Goal: Task Accomplishment & Management: Manage account settings

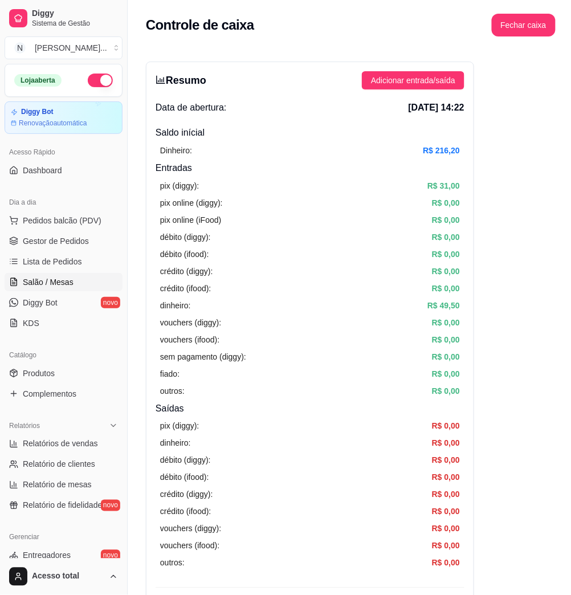
click at [76, 287] on link "Salão / Mesas" at bounding box center [64, 282] width 118 height 18
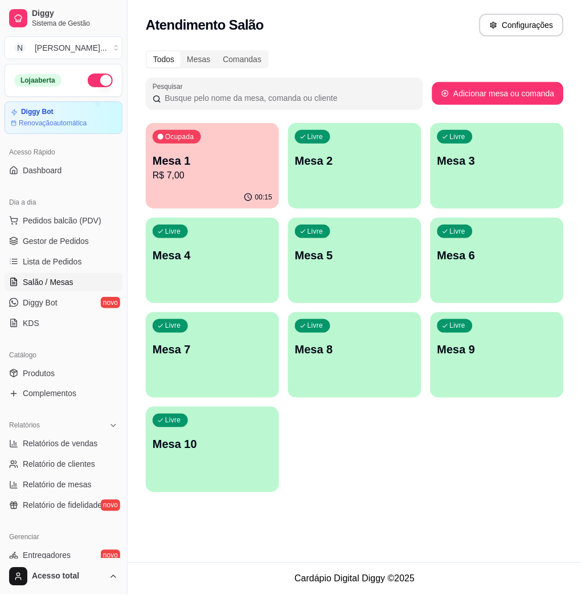
click at [197, 185] on div "Ocupada Mesa 1 R$ 7,00" at bounding box center [212, 154] width 133 height 63
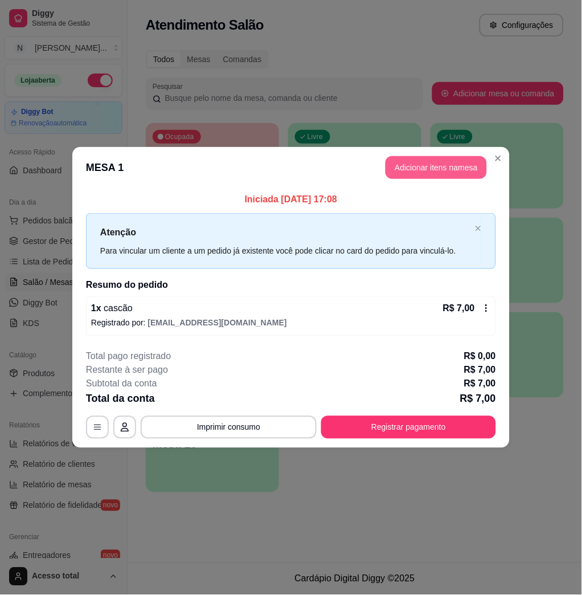
click at [445, 174] on button "Adicionar itens na mesa" at bounding box center [436, 167] width 101 height 23
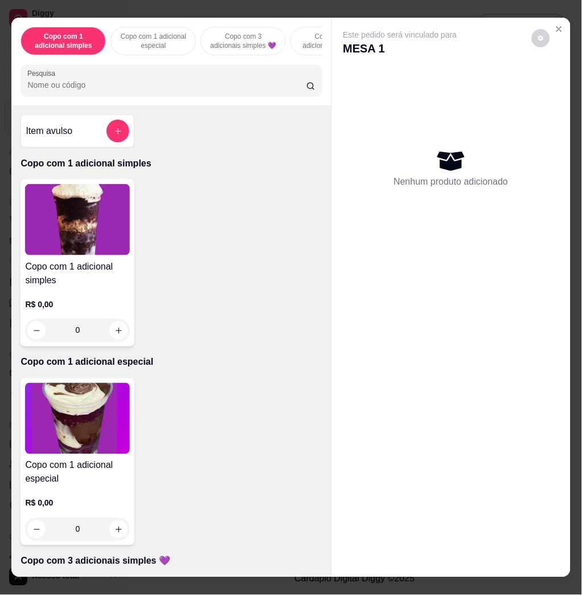
click at [71, 87] on input "Pesquisa" at bounding box center [166, 84] width 279 height 11
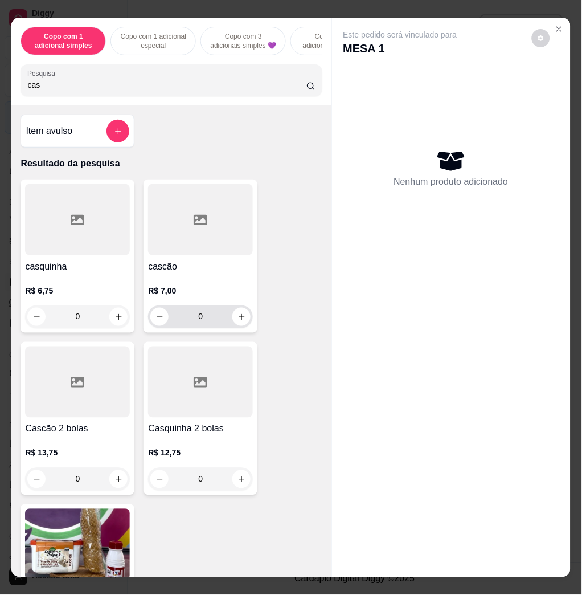
type input "cas"
click at [233, 326] on button "increase-product-quantity" at bounding box center [242, 317] width 18 height 18
type input "1"
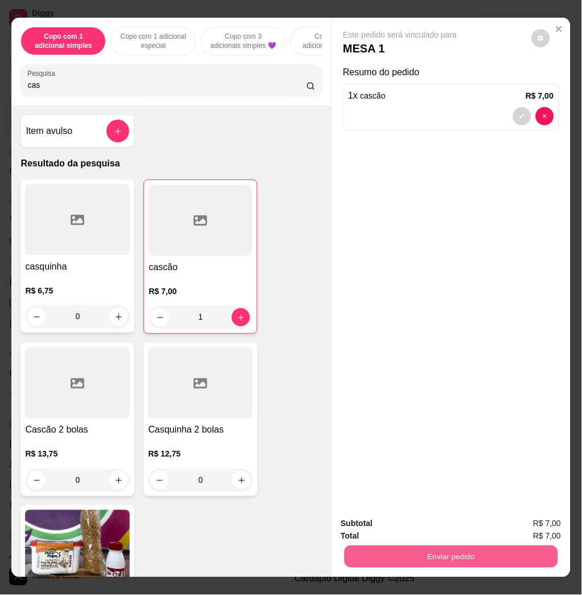
click at [475, 555] on button "Enviar pedido" at bounding box center [451, 556] width 214 height 22
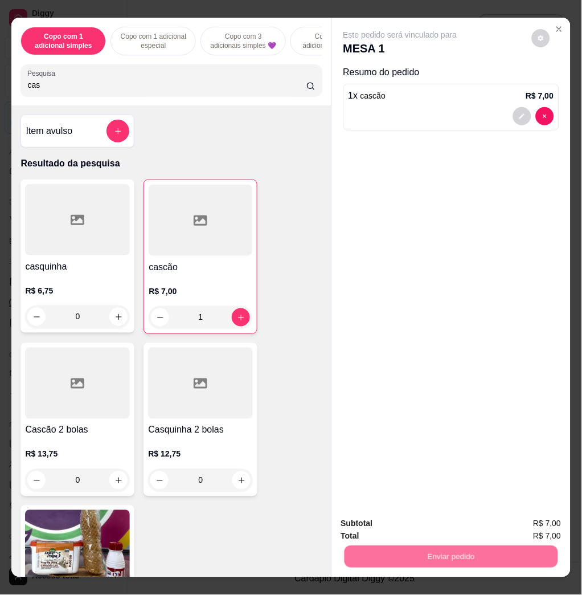
click at [427, 520] on button "Não registrar e enviar pedido" at bounding box center [412, 523] width 119 height 22
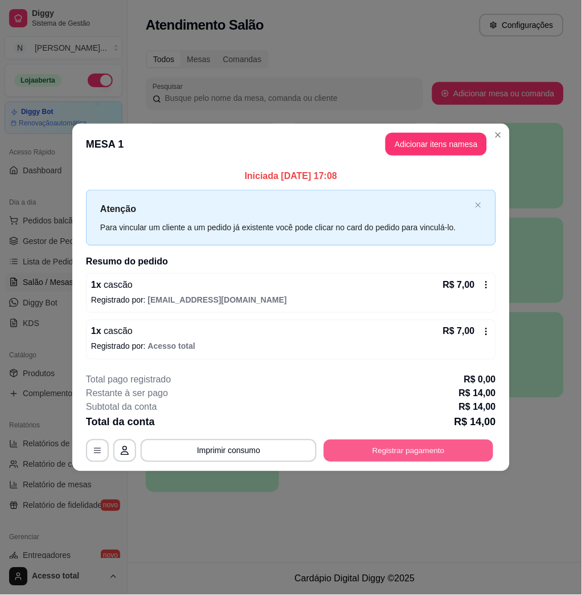
click at [415, 456] on button "Registrar pagamento" at bounding box center [409, 450] width 170 height 22
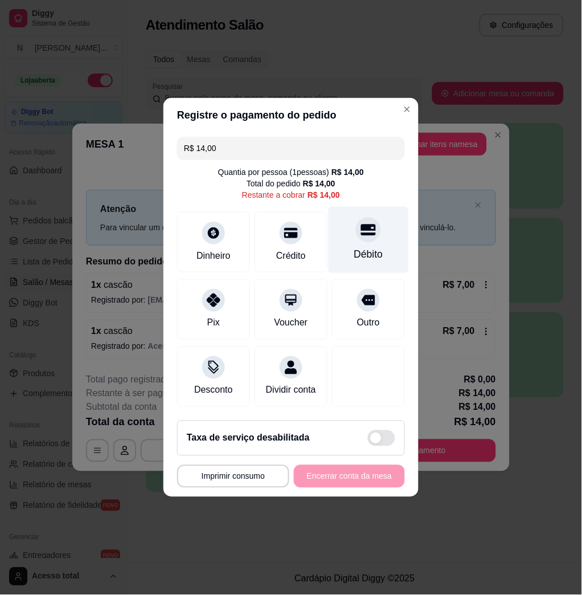
click at [369, 247] on div "Débito" at bounding box center [368, 254] width 29 height 15
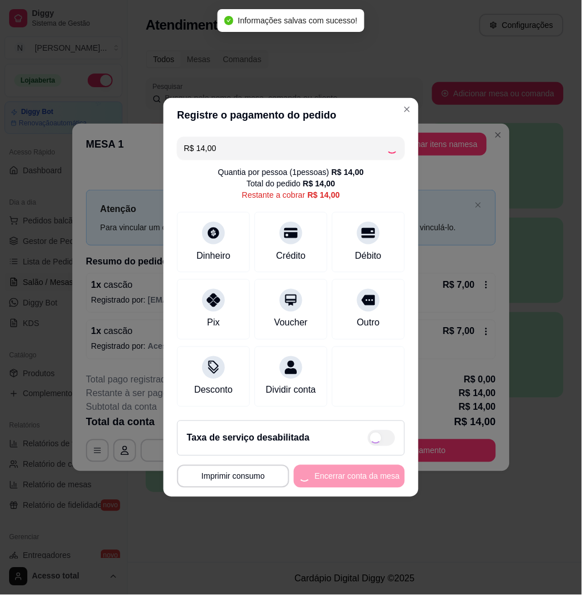
type input "R$ 0,00"
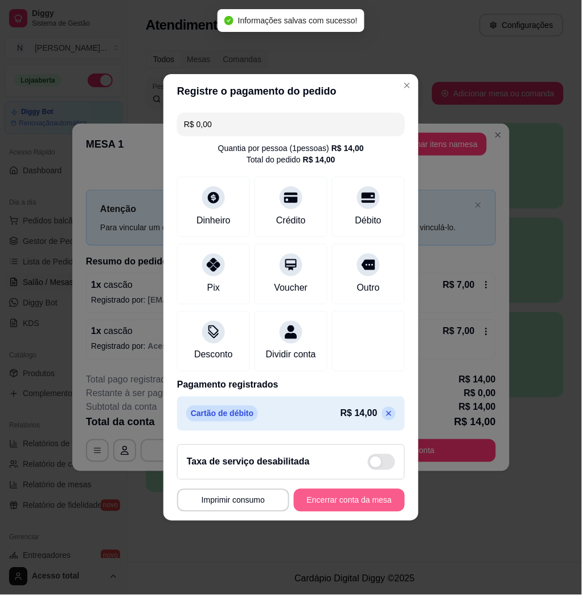
click at [376, 512] on button "Encerrar conta da mesa" at bounding box center [349, 500] width 111 height 23
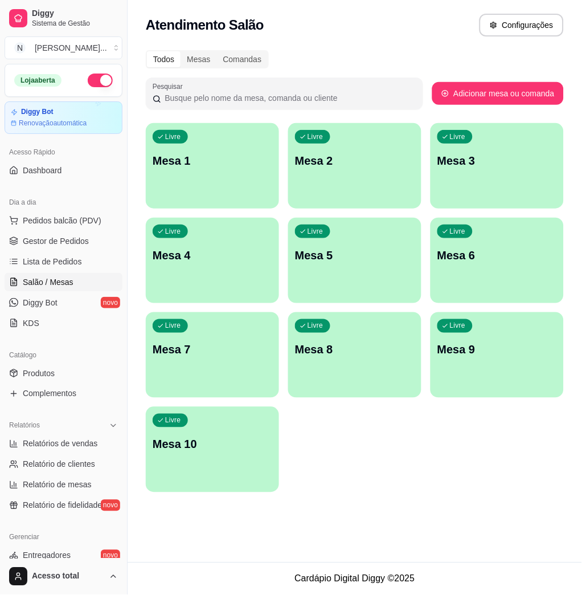
click at [76, 520] on div "Loja aberta Diggy Bot Renovação automática Acesso Rápido Dashboard Dia a dia Pe…" at bounding box center [63, 311] width 127 height 495
click at [194, 429] on div "Livre Mesa 10" at bounding box center [212, 443] width 133 height 72
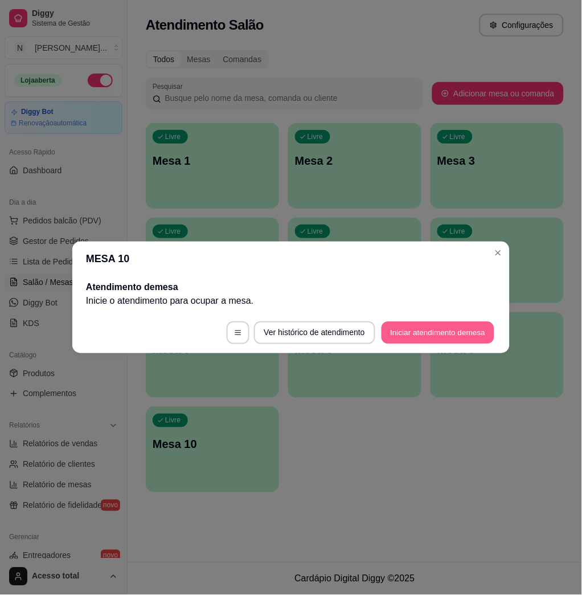
click at [454, 324] on button "Iniciar atendimento de mesa" at bounding box center [438, 333] width 113 height 22
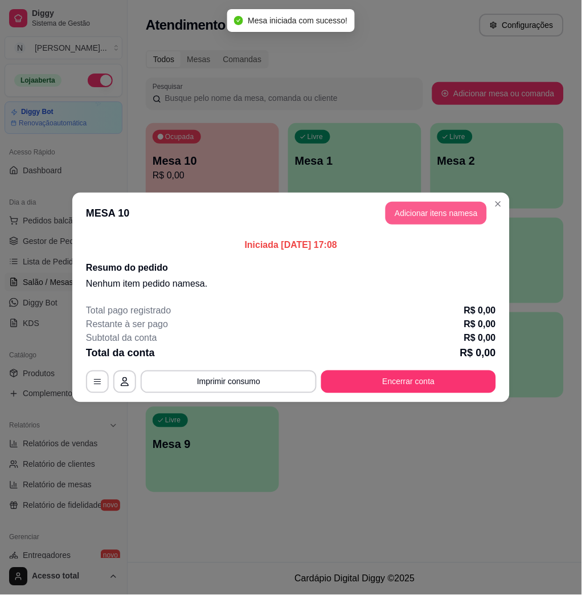
click at [451, 206] on button "Adicionar itens na mesa" at bounding box center [436, 213] width 101 height 23
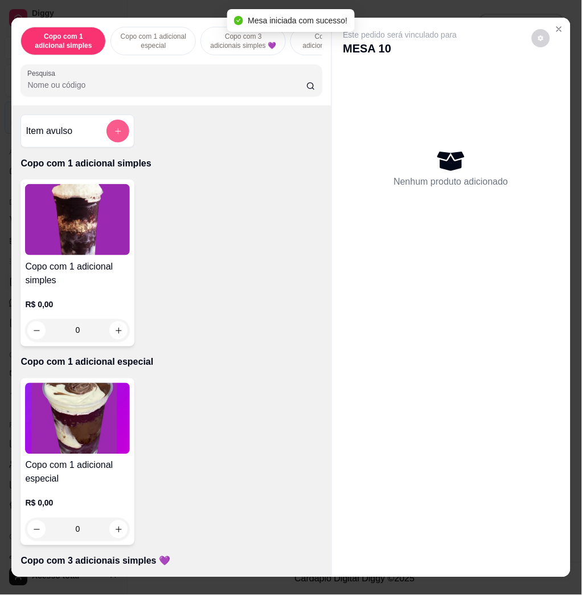
click at [116, 136] on button "add-separate-item" at bounding box center [118, 131] width 23 height 23
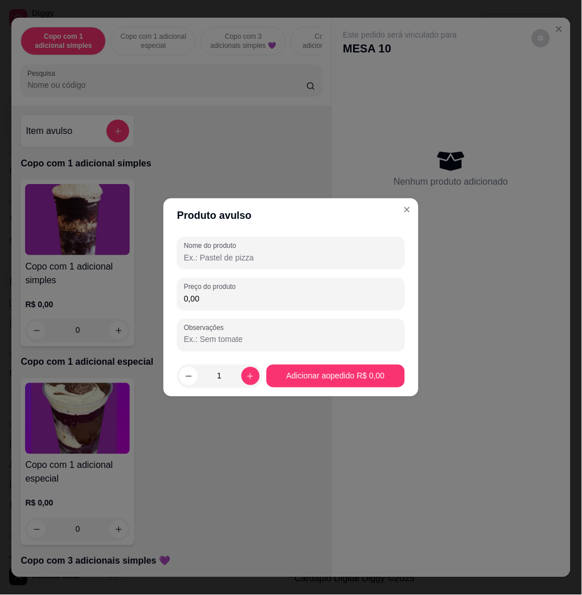
click at [204, 297] on input "0,00" at bounding box center [291, 298] width 214 height 11
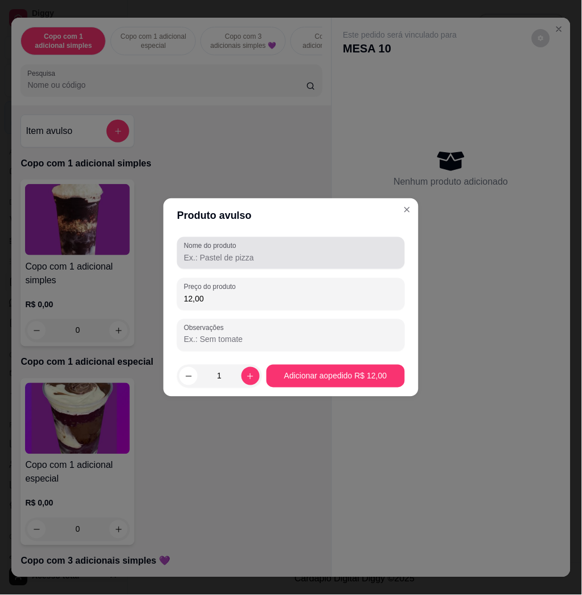
type input "12,00"
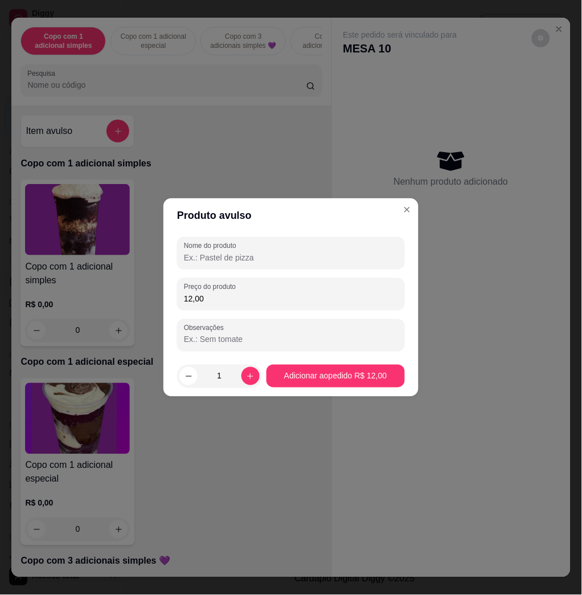
click at [219, 256] on input "Nome do produto" at bounding box center [291, 257] width 214 height 11
type input "taina"
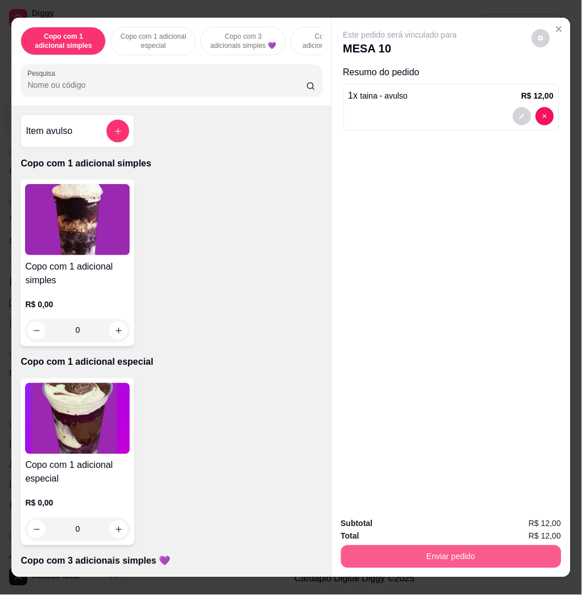
click at [402, 552] on button "Enviar pedido" at bounding box center [451, 556] width 221 height 23
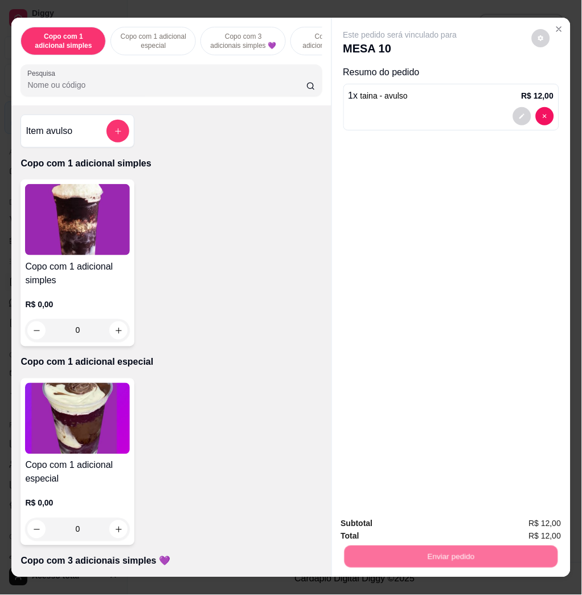
click at [388, 527] on button "Não registrar e enviar pedido" at bounding box center [412, 523] width 119 height 22
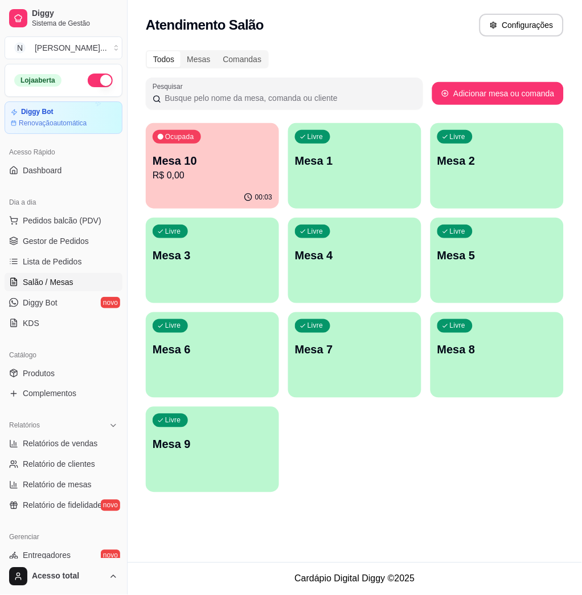
scroll to position [225, 0]
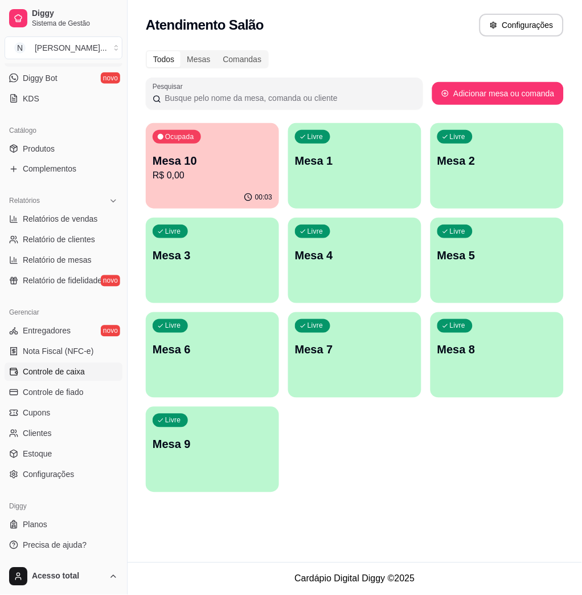
click at [78, 373] on span "Controle de caixa" at bounding box center [54, 371] width 62 height 11
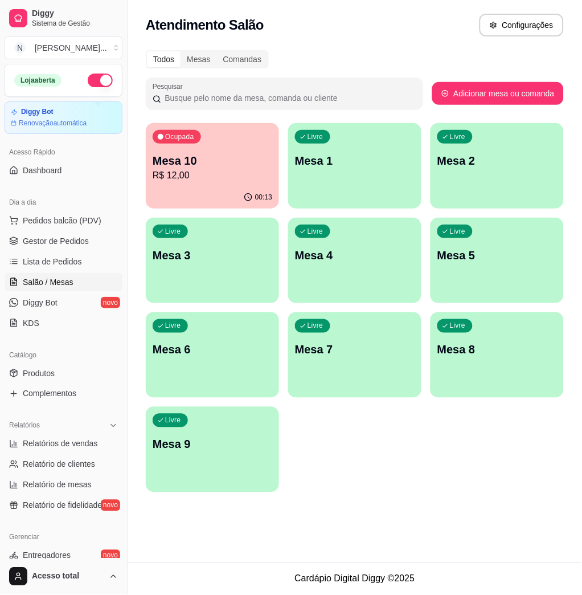
click at [160, 148] on div "Ocupada Mesa 10 R$ 12,00" at bounding box center [212, 154] width 133 height 63
click at [349, 148] on div "Livre Mesa 1" at bounding box center [354, 159] width 133 height 72
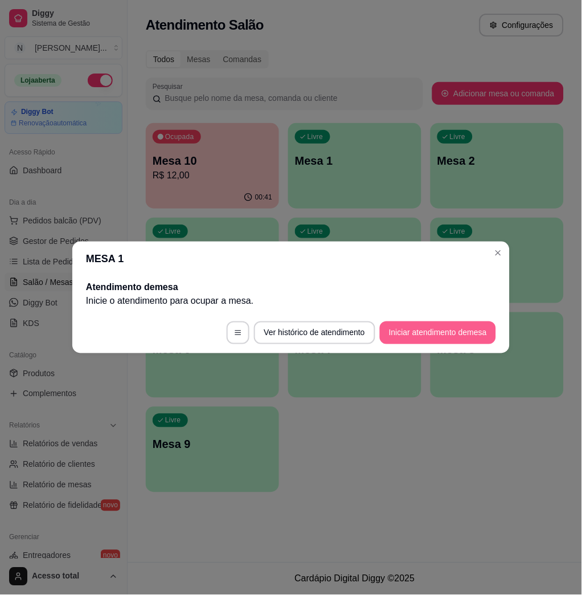
click at [410, 331] on button "Iniciar atendimento de mesa" at bounding box center [438, 332] width 116 height 23
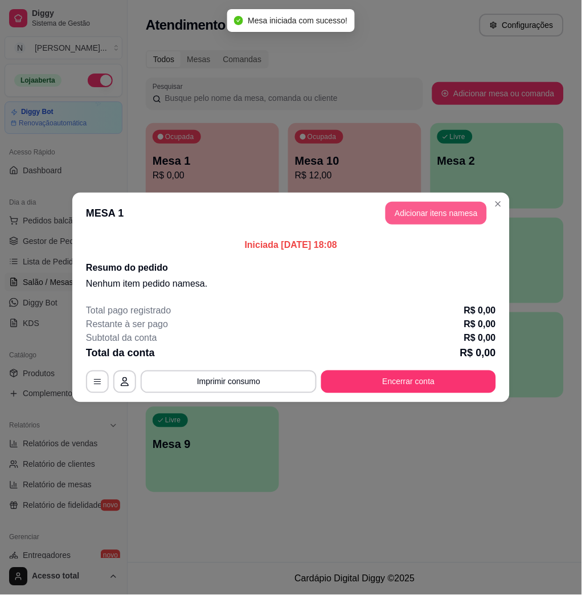
click at [467, 215] on button "Adicionar itens na mesa" at bounding box center [436, 213] width 101 height 23
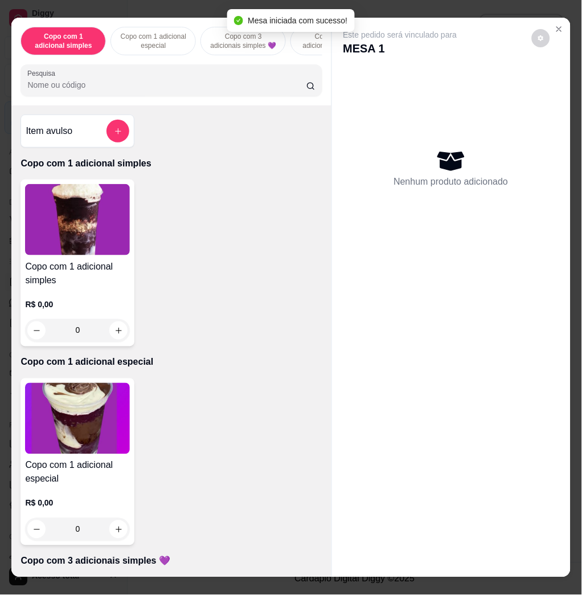
click at [212, 84] on div at bounding box center [171, 80] width 288 height 23
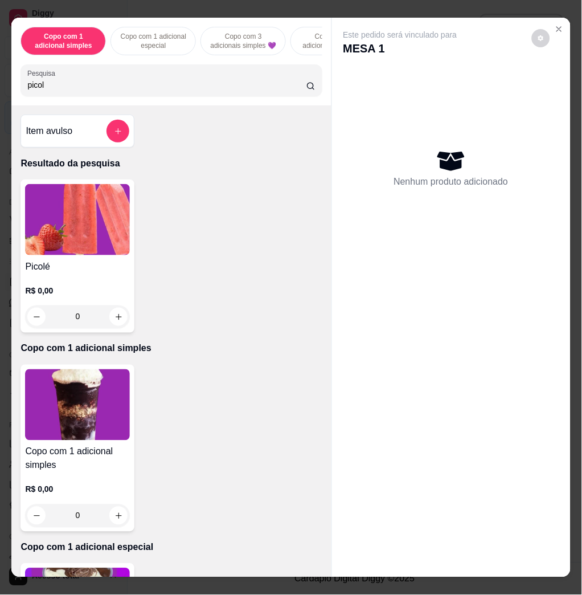
type input "picol"
click at [114, 244] on img at bounding box center [77, 219] width 105 height 71
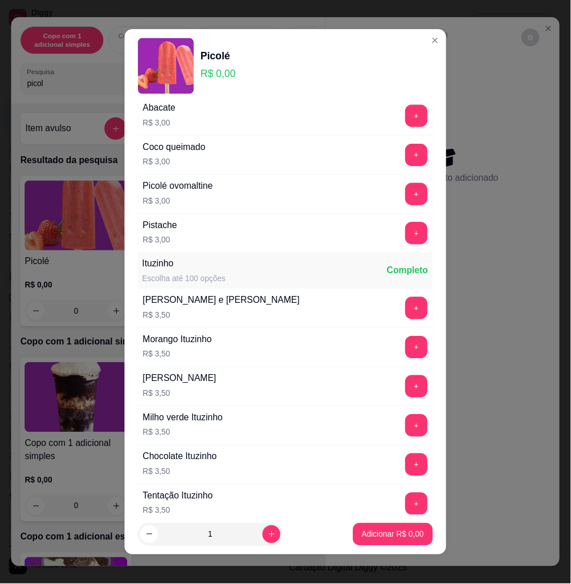
scroll to position [760, 0]
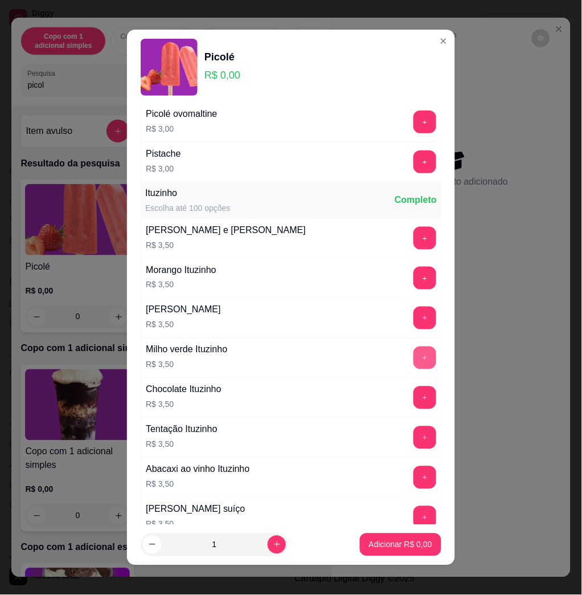
click at [414, 362] on button "+" at bounding box center [425, 357] width 23 height 23
click at [414, 362] on button "+" at bounding box center [425, 358] width 22 height 22
click at [388, 537] on button "Adicionar R$ 10,50" at bounding box center [399, 544] width 84 height 22
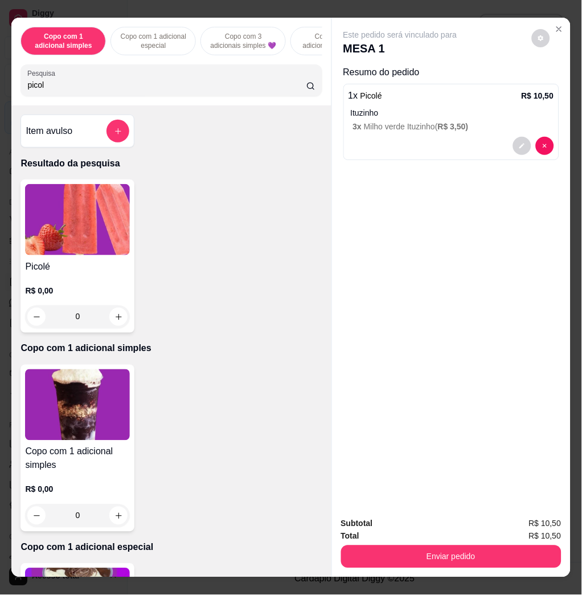
click at [406, 545] on button "Enviar pedido" at bounding box center [451, 556] width 221 height 23
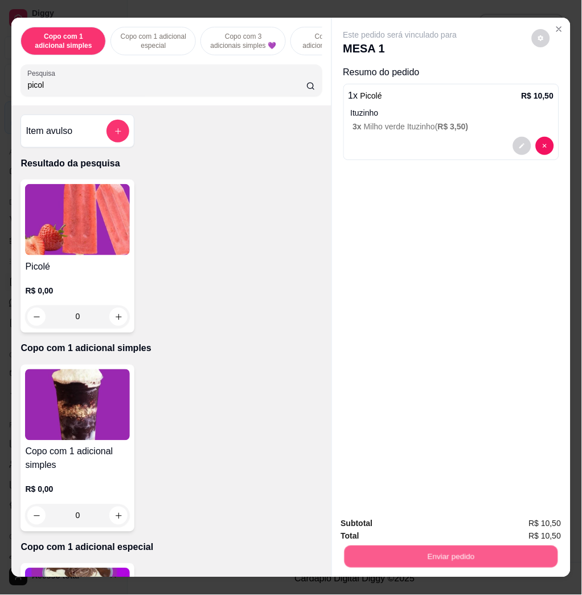
click at [399, 526] on button "Não registrar e enviar pedido" at bounding box center [412, 523] width 119 height 22
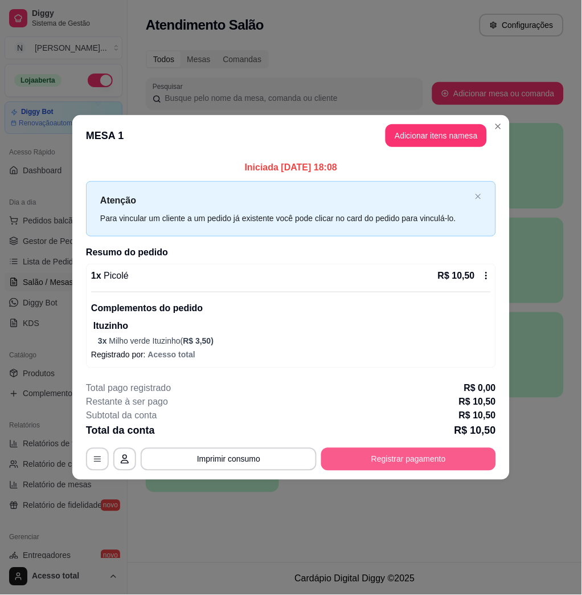
click at [410, 464] on button "Registrar pagamento" at bounding box center [408, 459] width 175 height 23
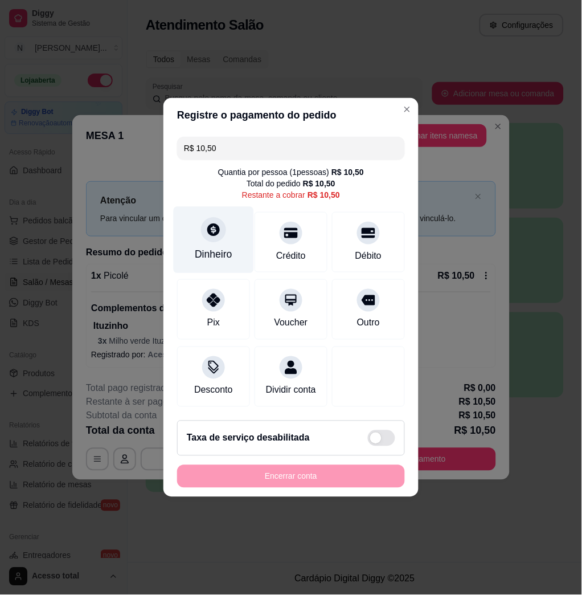
click at [220, 247] on div "Dinheiro" at bounding box center [214, 254] width 38 height 15
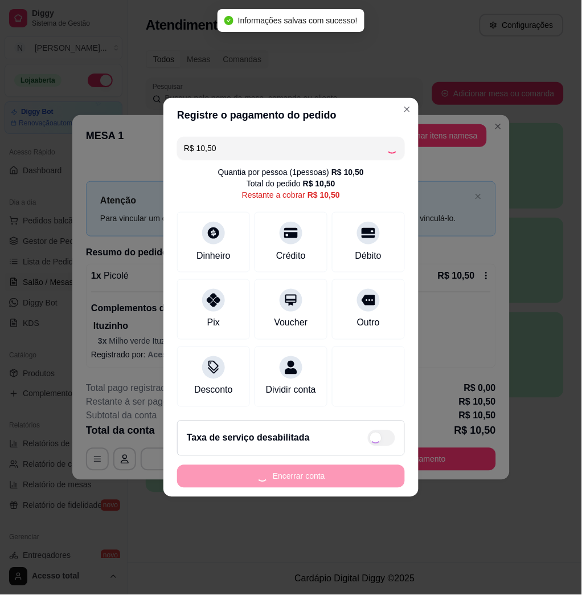
type input "R$ 0,00"
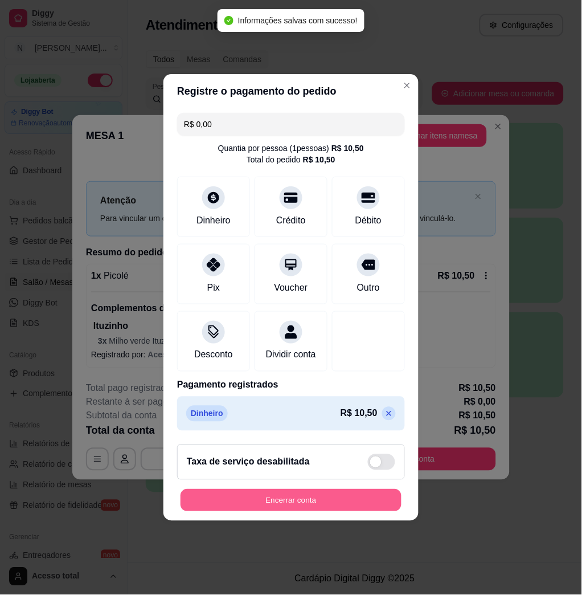
click at [261, 512] on button "Encerrar conta" at bounding box center [291, 501] width 221 height 22
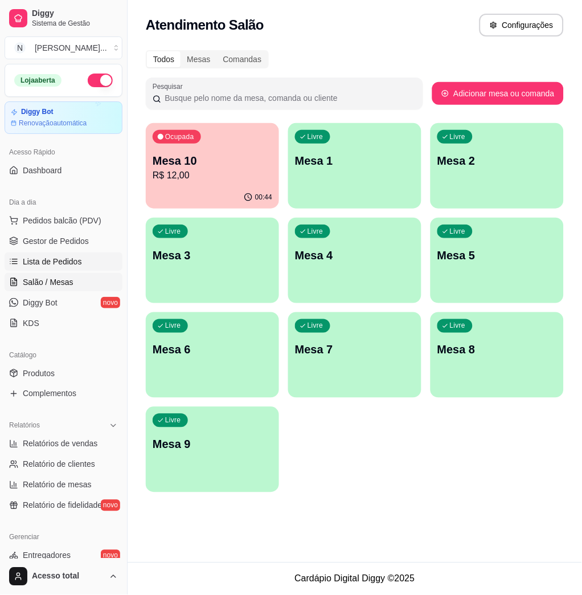
click at [63, 264] on span "Lista de Pedidos" at bounding box center [52, 261] width 59 height 11
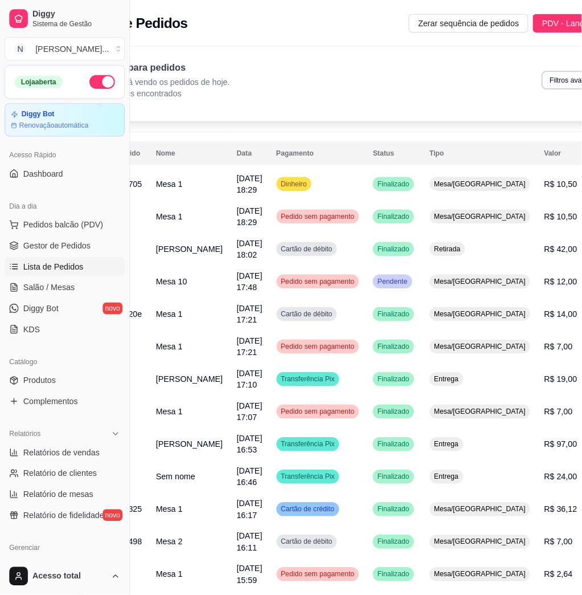
scroll to position [0, 66]
click at [450, 244] on td "Retirada" at bounding box center [470, 245] width 113 height 32
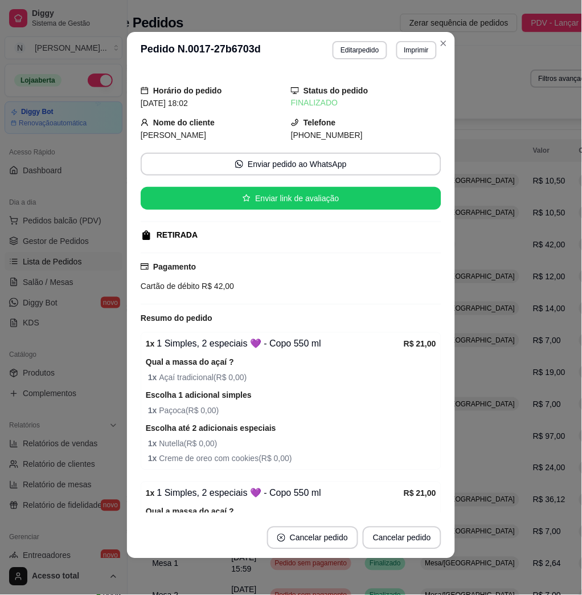
scroll to position [76, 0]
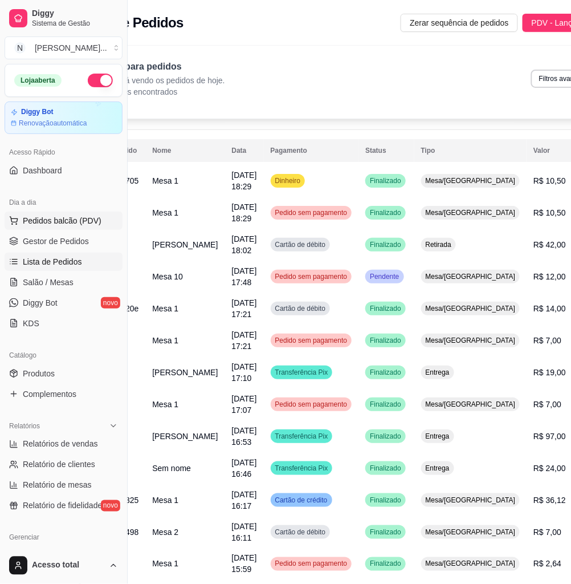
click at [62, 223] on span "Pedidos balcão (PDV)" at bounding box center [62, 220] width 79 height 11
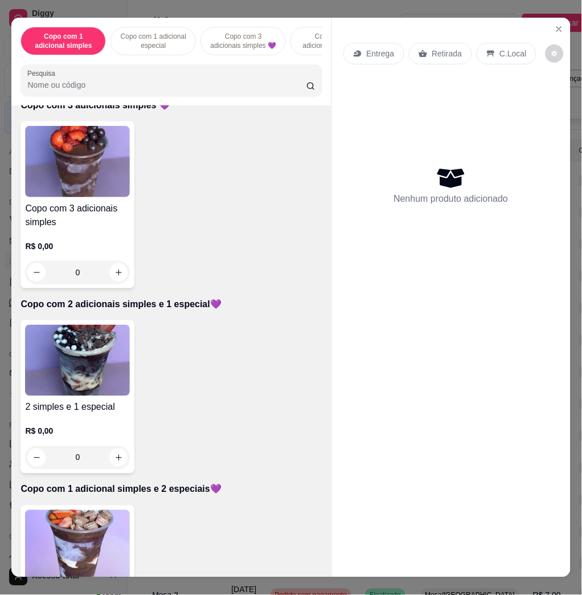
scroll to position [607, 0]
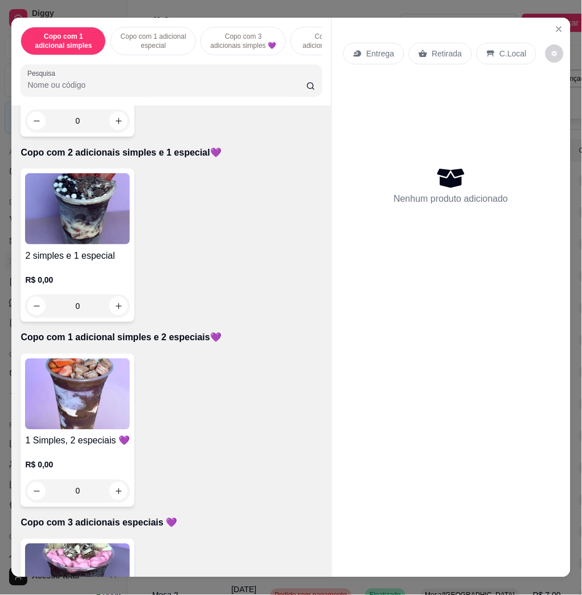
click at [76, 381] on img at bounding box center [77, 393] width 105 height 71
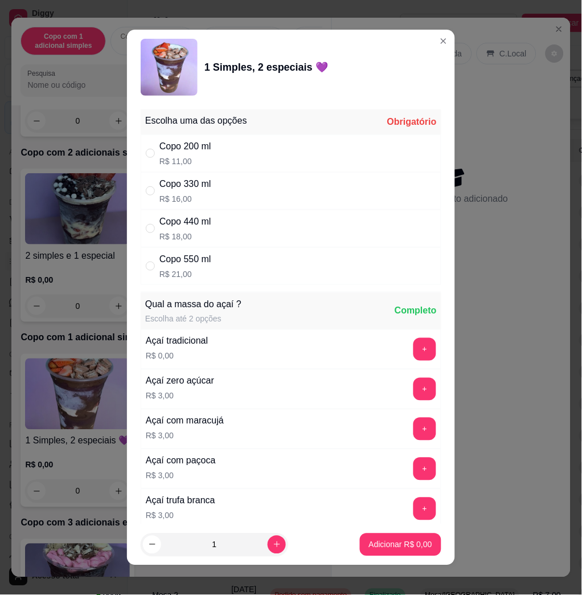
click at [215, 265] on div "Copo 550 ml R$ 21,00" at bounding box center [291, 266] width 301 height 38
radio input "true"
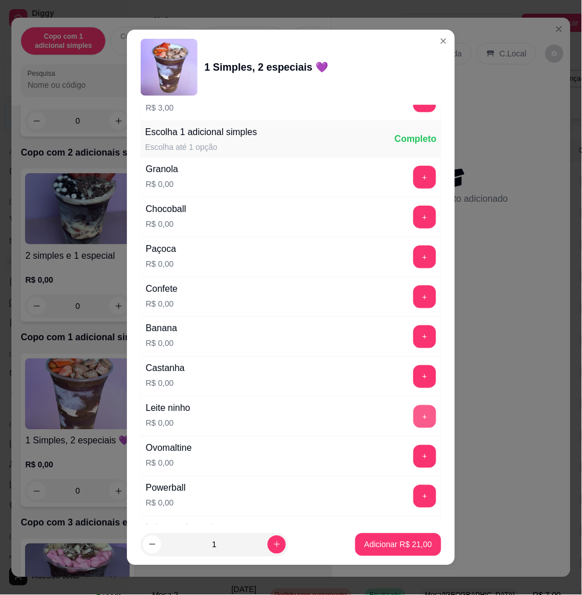
click at [414, 411] on button "+" at bounding box center [425, 416] width 23 height 23
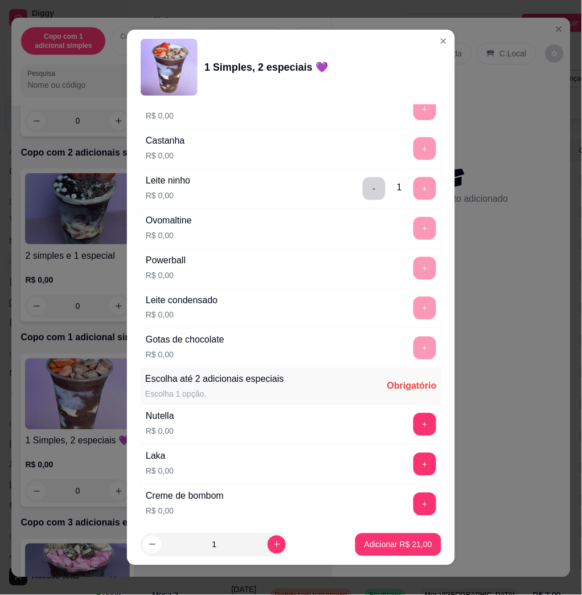
scroll to position [988, 0]
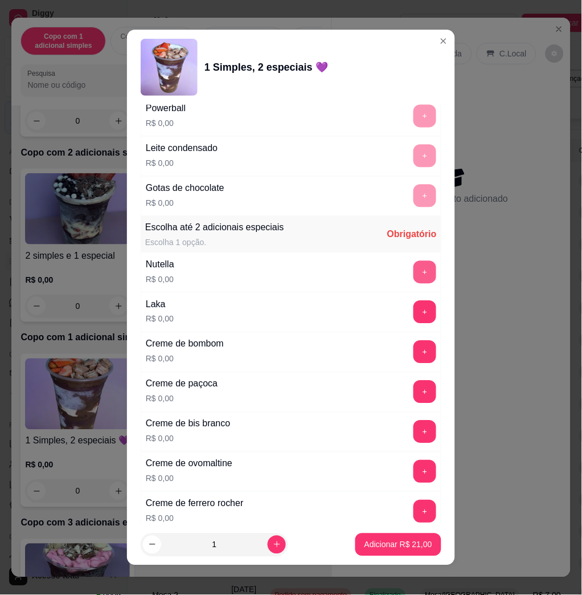
click at [414, 272] on button "+" at bounding box center [425, 272] width 23 height 23
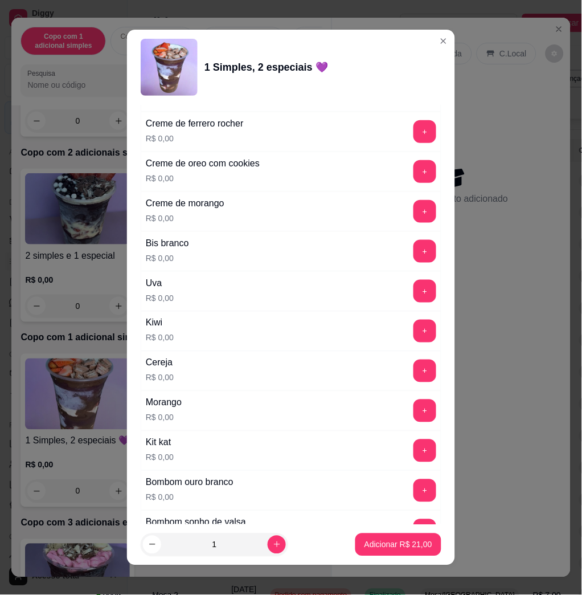
scroll to position [1519, 0]
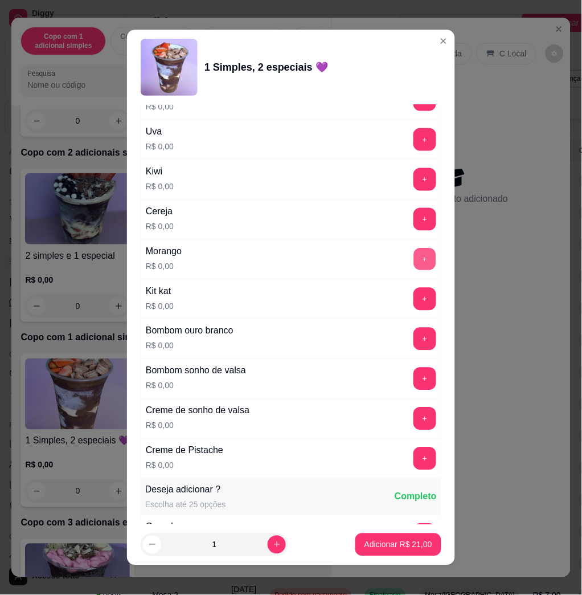
click at [414, 271] on button "+" at bounding box center [425, 259] width 22 height 22
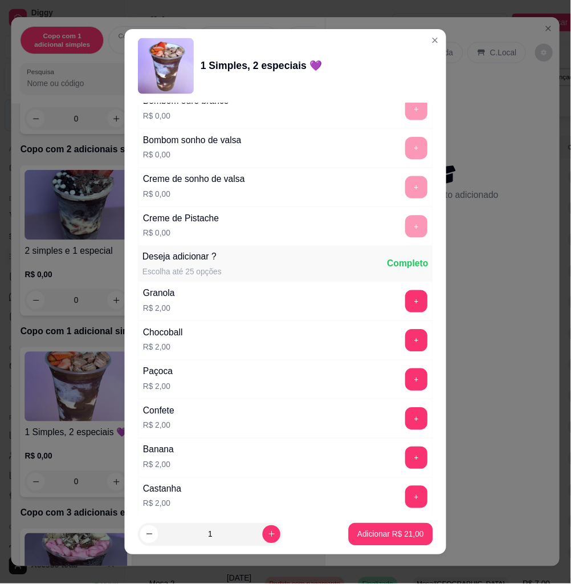
scroll to position [1824, 0]
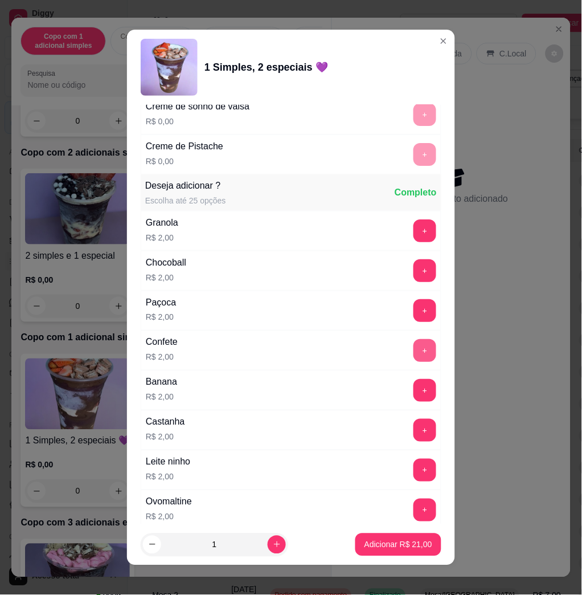
click at [414, 348] on button "+" at bounding box center [425, 350] width 23 height 23
click at [368, 548] on p "Adicionar R$ 23,00" at bounding box center [399, 544] width 68 height 11
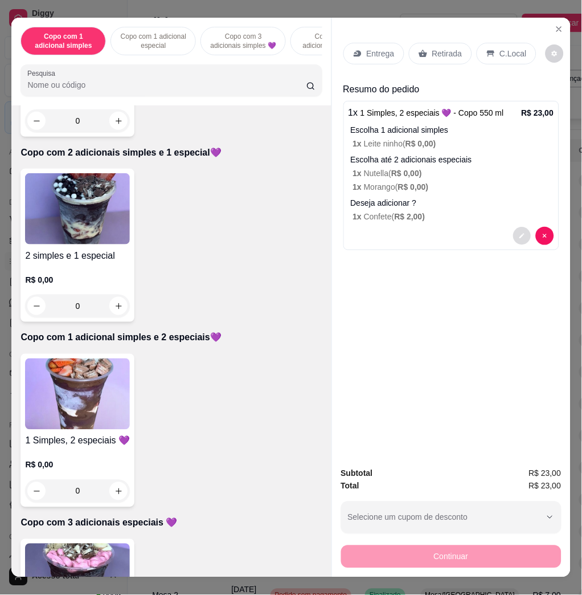
click at [513, 233] on button "decrease-product-quantity" at bounding box center [522, 236] width 18 height 18
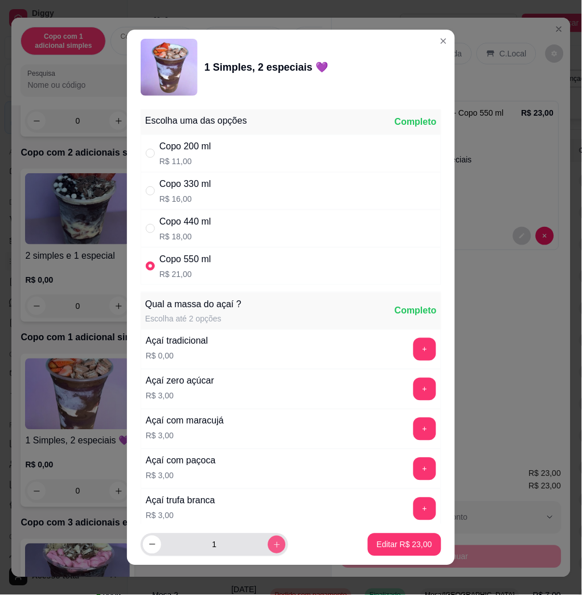
click at [273, 543] on icon "increase-product-quantity" at bounding box center [277, 545] width 9 height 9
type input "2"
click at [393, 544] on p "Editar R$ 46,00" at bounding box center [404, 544] width 55 height 11
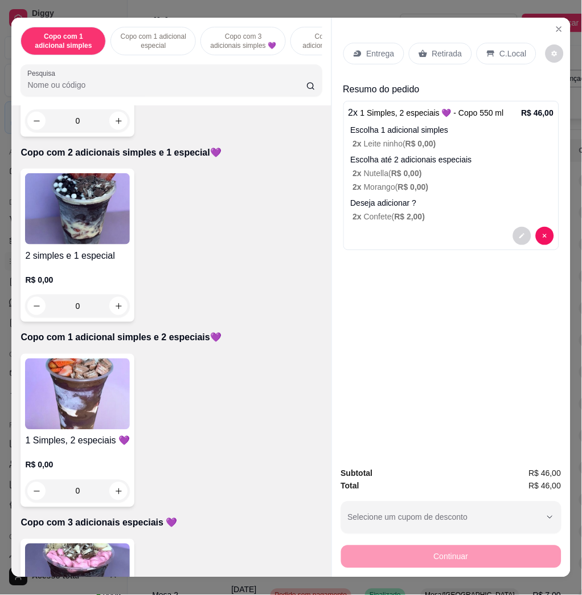
click at [367, 48] on p "Entrega" at bounding box center [381, 53] width 28 height 11
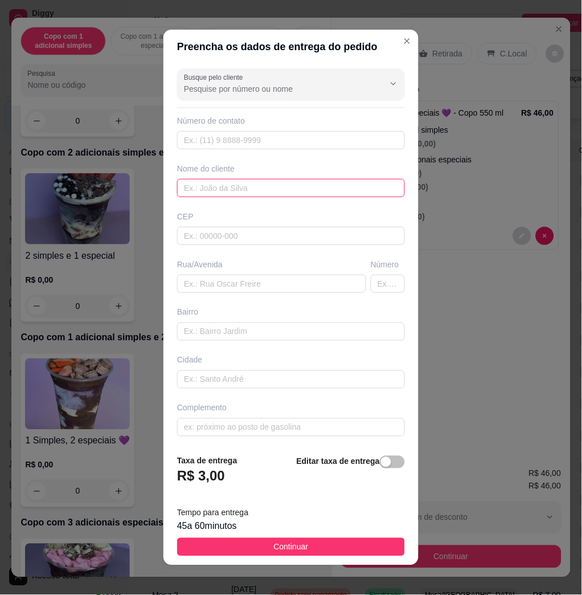
click at [268, 179] on input "text" at bounding box center [291, 188] width 228 height 18
type input "geisa"
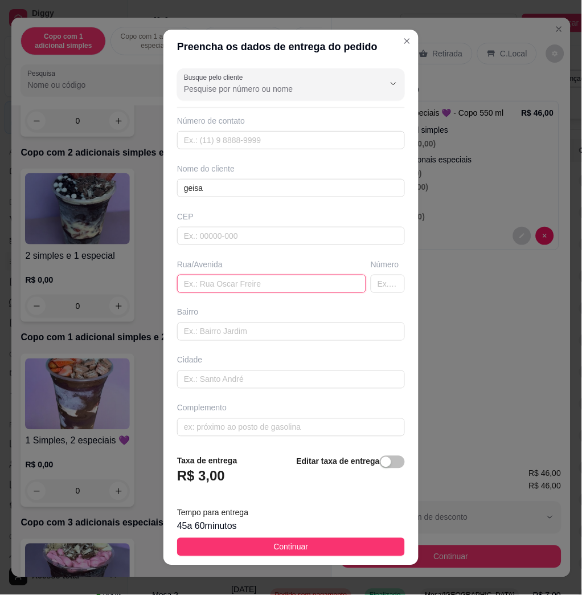
click at [239, 286] on input "text" at bounding box center [271, 284] width 189 height 18
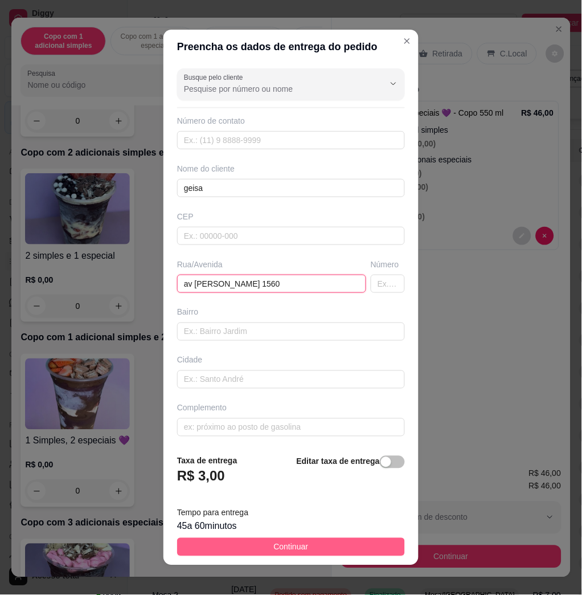
type input "av [PERSON_NAME] 1560"
click at [305, 547] on button "Continuar" at bounding box center [291, 547] width 228 height 18
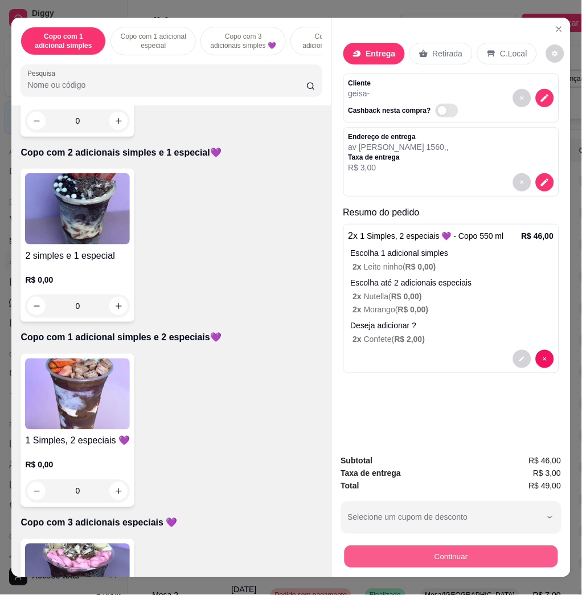
click at [460, 553] on button "Continuar" at bounding box center [451, 556] width 214 height 22
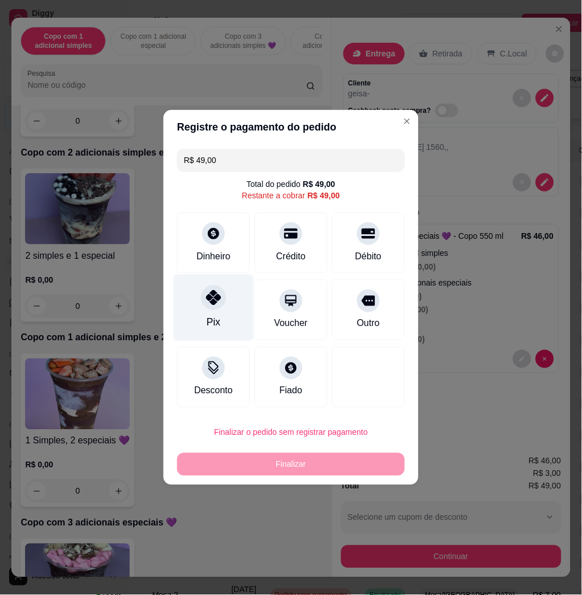
click at [217, 300] on icon at bounding box center [213, 297] width 15 height 15
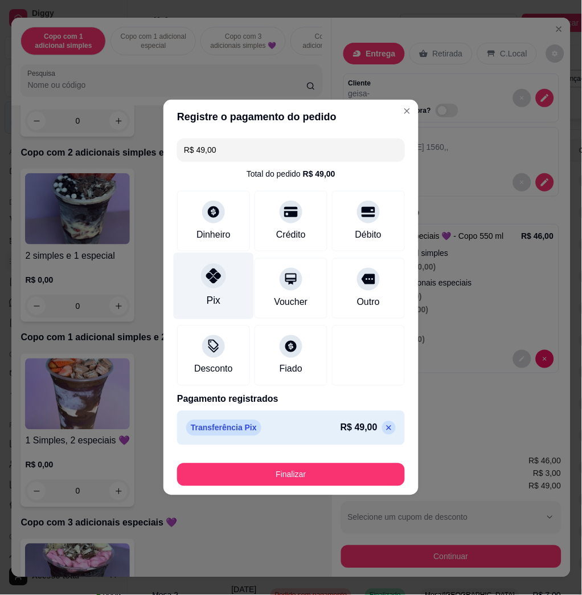
type input "R$ 0,00"
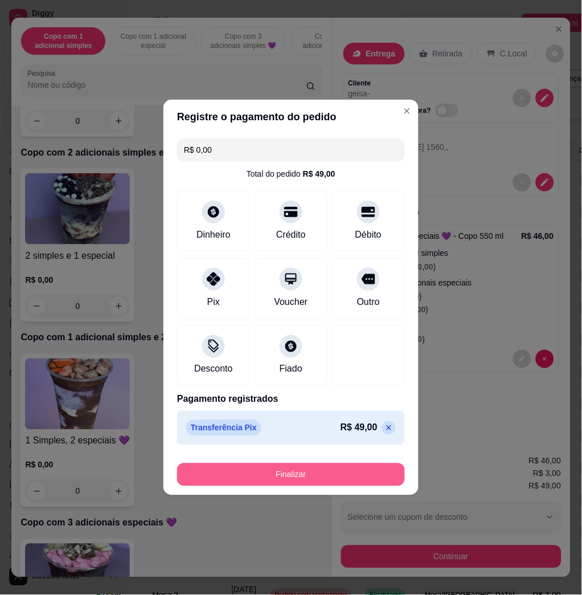
click at [282, 474] on button "Finalizar" at bounding box center [291, 474] width 228 height 23
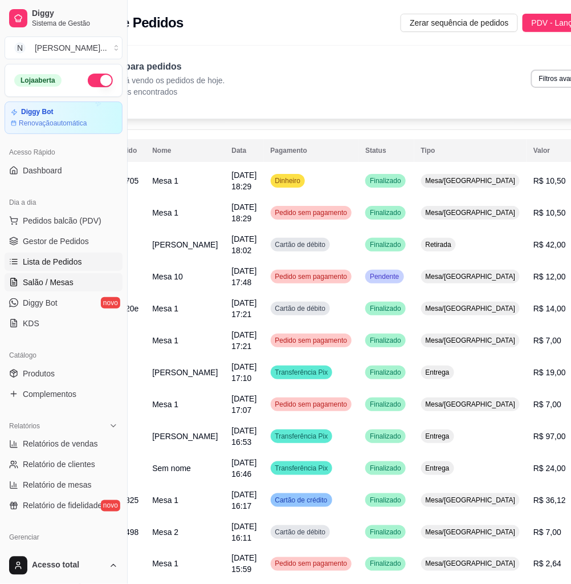
click at [49, 285] on span "Salão / Mesas" at bounding box center [48, 281] width 51 height 11
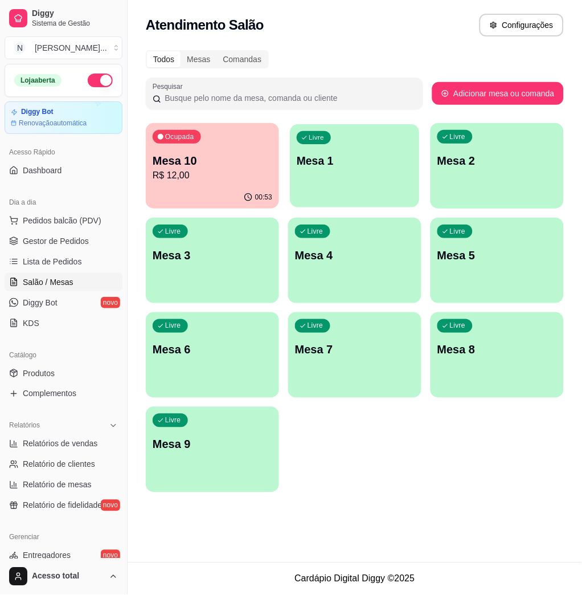
click at [385, 170] on div "Livre Mesa 1" at bounding box center [355, 159] width 129 height 70
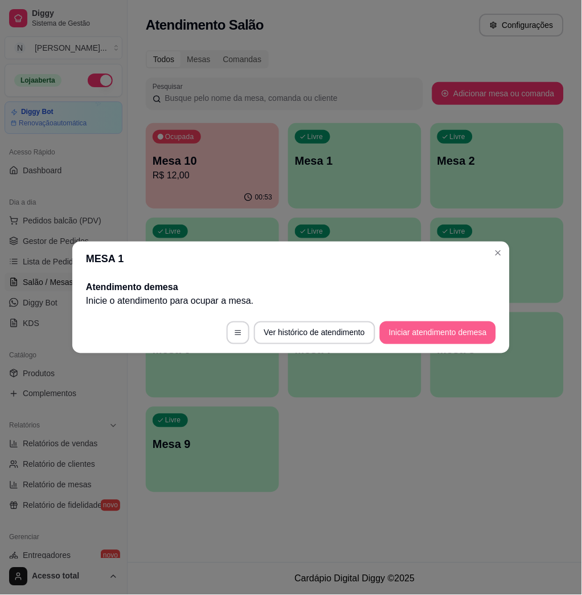
click at [426, 322] on button "Iniciar atendimento de mesa" at bounding box center [438, 332] width 116 height 23
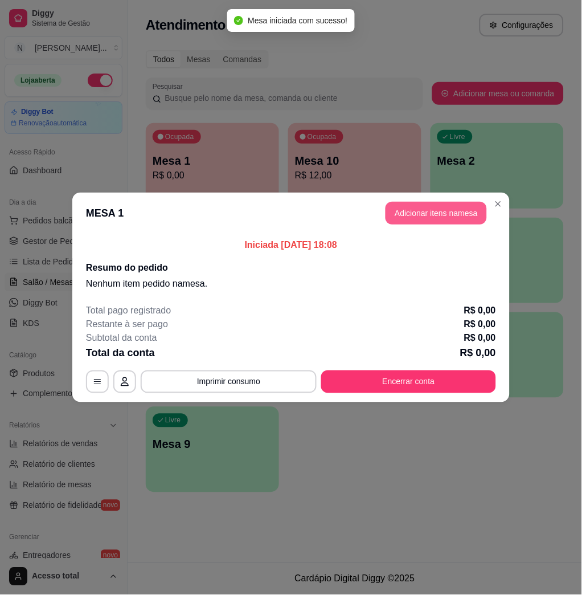
click at [427, 206] on button "Adicionar itens na mesa" at bounding box center [436, 213] width 101 height 23
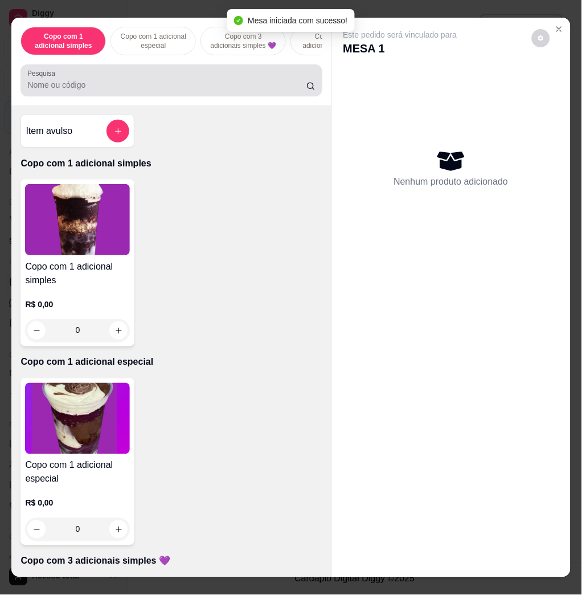
click at [185, 84] on div at bounding box center [171, 80] width 288 height 23
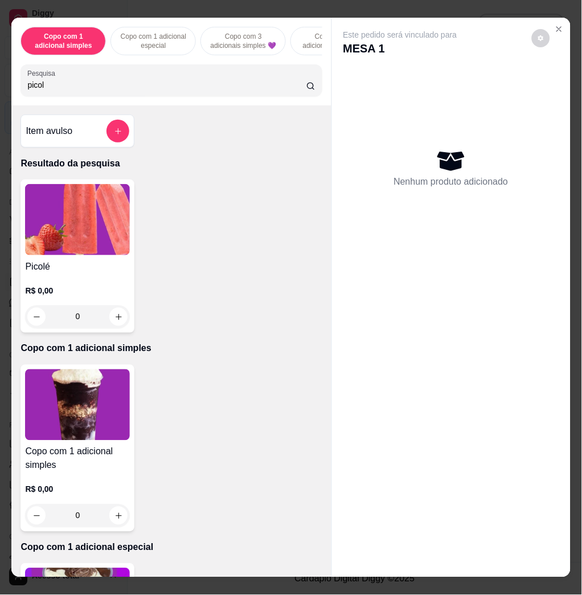
type input "picol"
click at [117, 324] on div "0" at bounding box center [77, 316] width 105 height 23
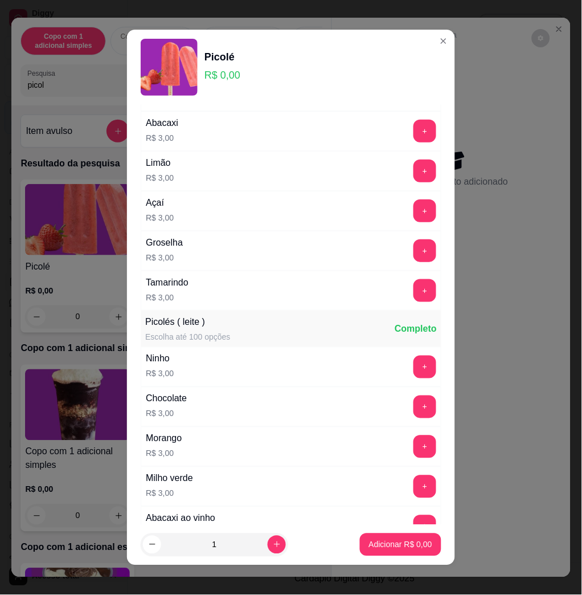
scroll to position [304, 0]
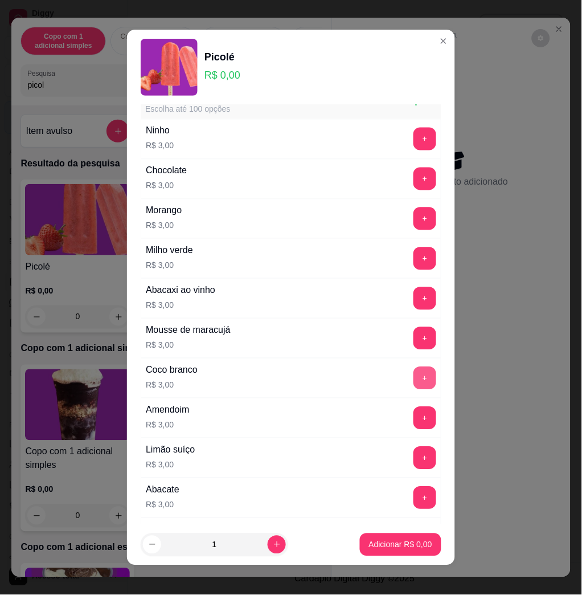
click at [414, 381] on button "+" at bounding box center [425, 378] width 23 height 23
click at [389, 550] on button "Adicionar R$ 3,00" at bounding box center [400, 544] width 81 height 23
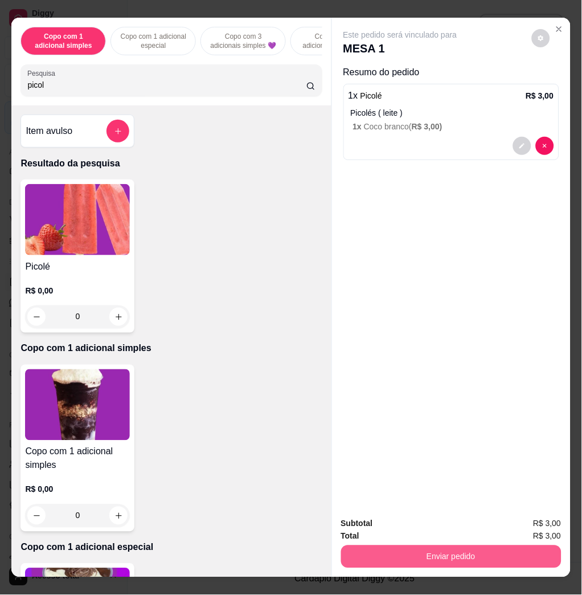
click at [359, 549] on button "Enviar pedido" at bounding box center [451, 556] width 221 height 23
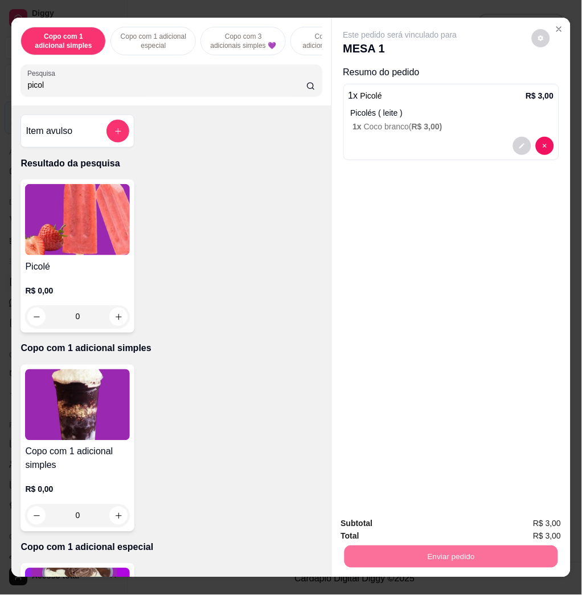
click at [370, 528] on button "Não registrar e enviar pedido" at bounding box center [412, 522] width 115 height 21
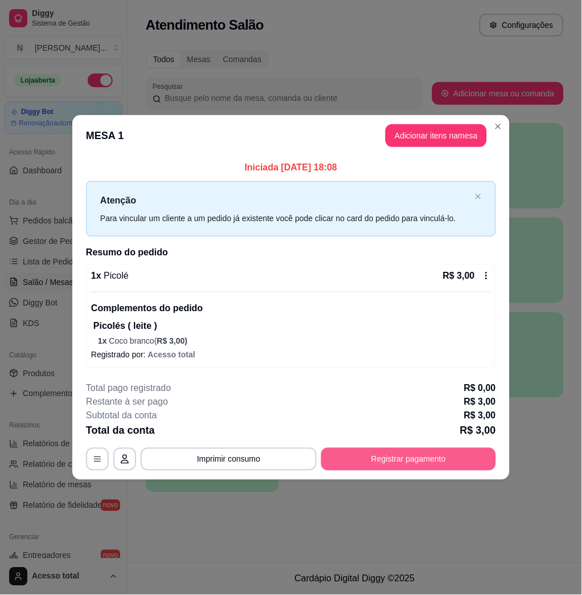
click at [405, 466] on button "Registrar pagamento" at bounding box center [408, 459] width 175 height 23
click at [385, 447] on div "**********" at bounding box center [291, 426] width 410 height 89
click at [389, 466] on button "Registrar pagamento" at bounding box center [408, 459] width 175 height 23
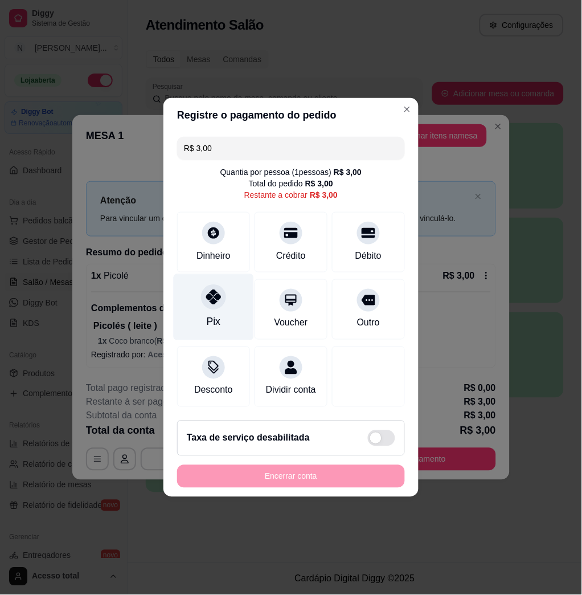
click at [224, 300] on div "Pix" at bounding box center [214, 307] width 80 height 67
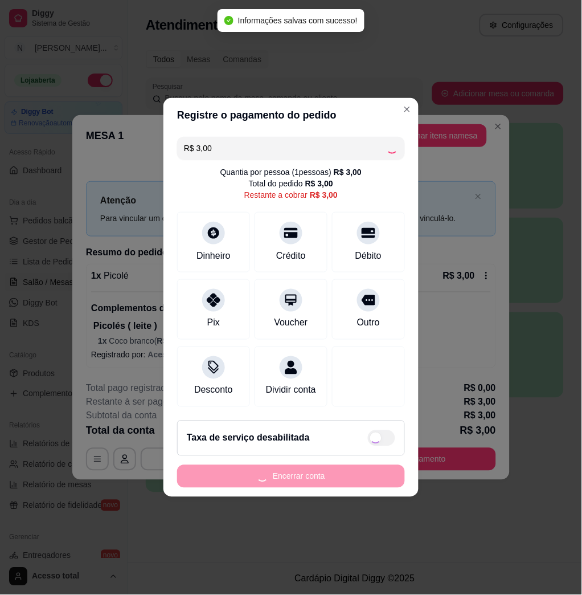
type input "R$ 0,00"
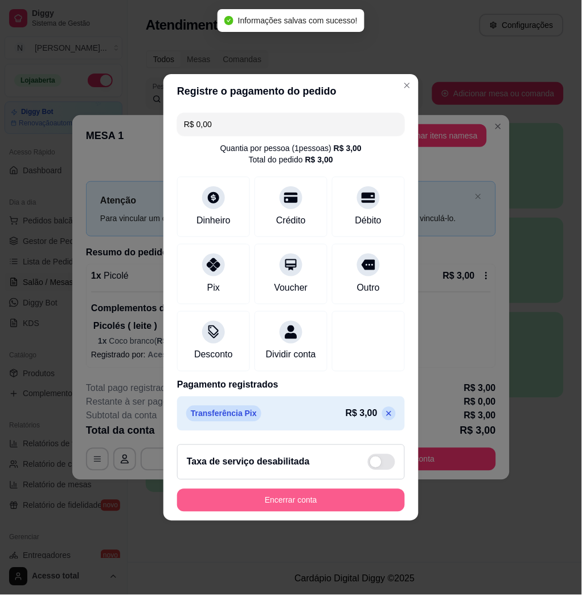
click at [268, 511] on button "Encerrar conta" at bounding box center [291, 500] width 228 height 23
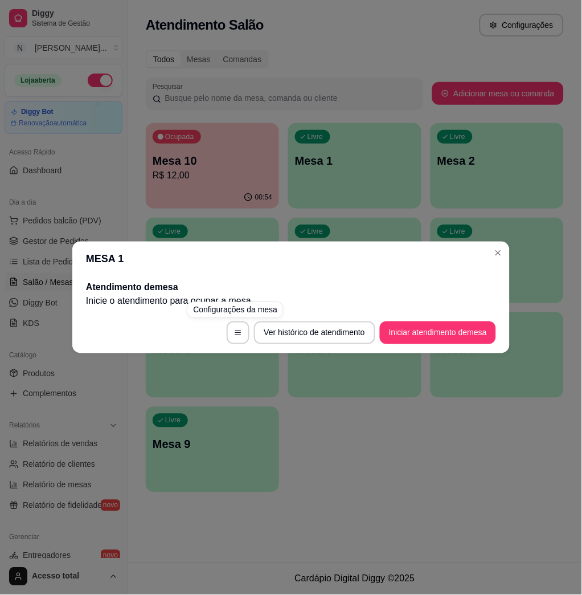
click at [221, 215] on div "MESA 1 Atendimento de mesa Inicie o atendimento para ocupar a mesa . Ver histór…" at bounding box center [291, 297] width 582 height 595
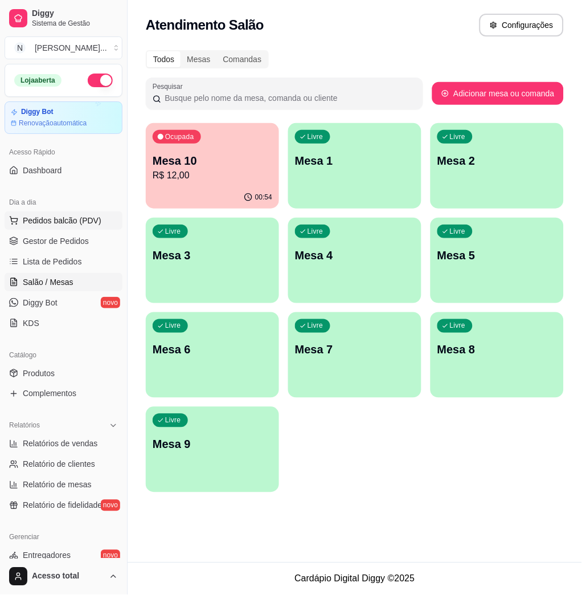
click at [88, 218] on span "Pedidos balcão (PDV)" at bounding box center [62, 220] width 79 height 11
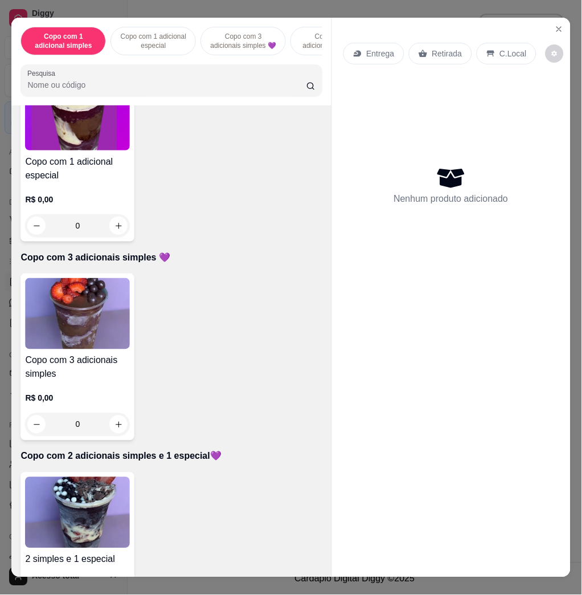
scroll to position [380, 0]
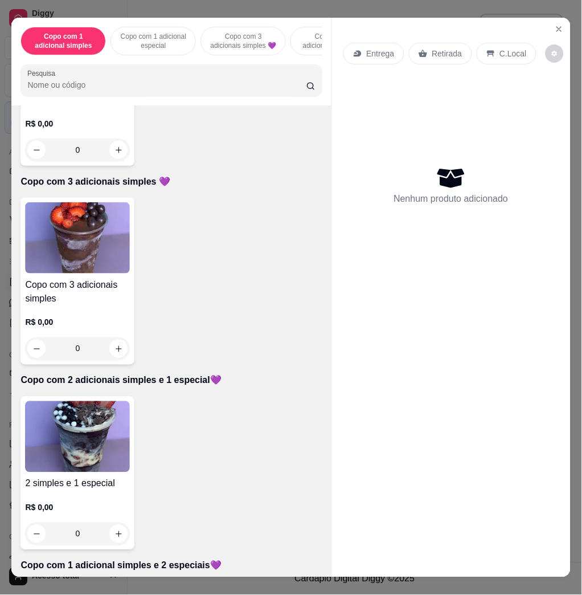
click at [81, 434] on img at bounding box center [77, 436] width 105 height 71
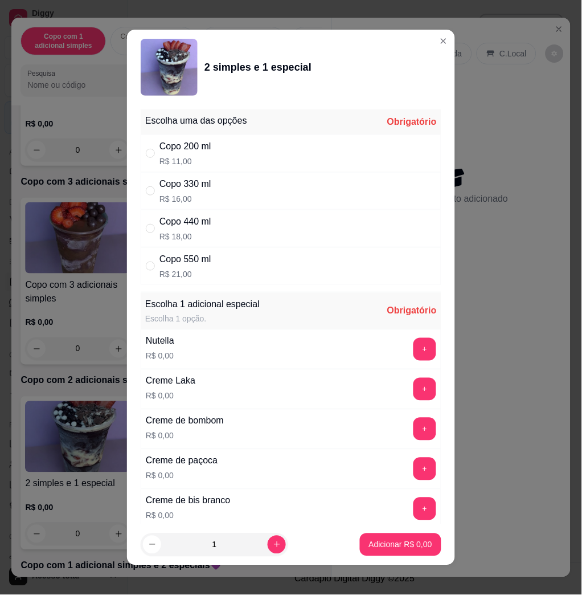
click at [202, 191] on div "Copo 330 ml R$ 16,00" at bounding box center [186, 190] width 52 height 27
radio input "true"
click at [414, 352] on button "+" at bounding box center [425, 349] width 23 height 23
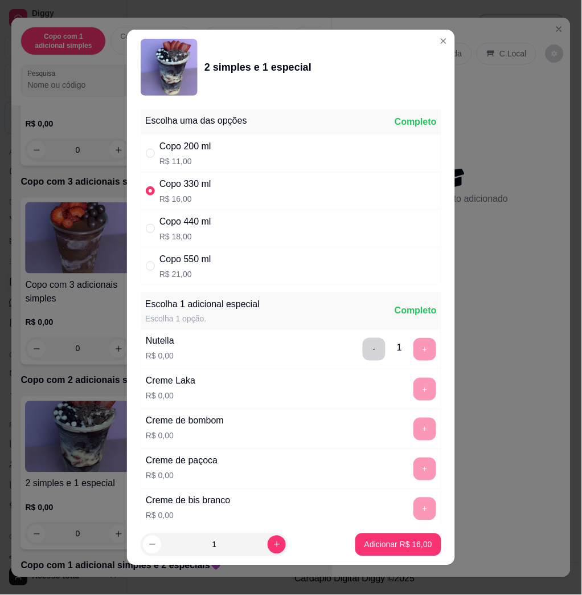
scroll to position [6, 0]
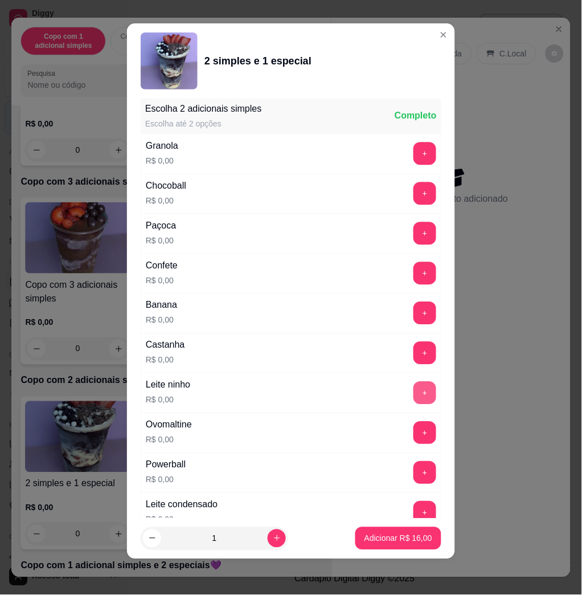
click at [414, 396] on button "+" at bounding box center [425, 393] width 23 height 23
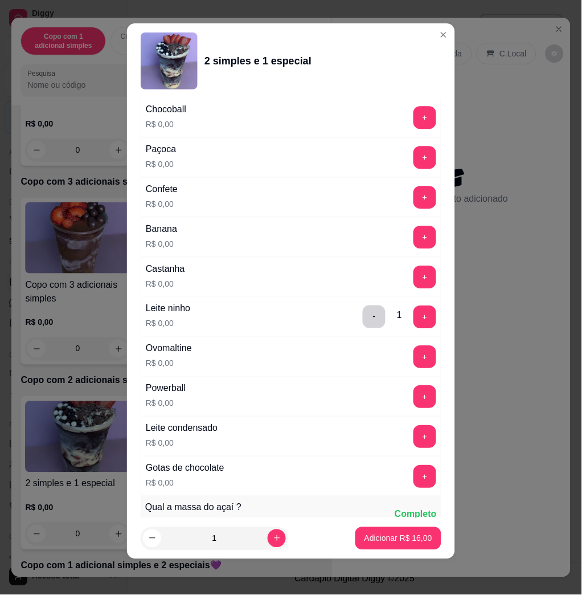
scroll to position [984, 0]
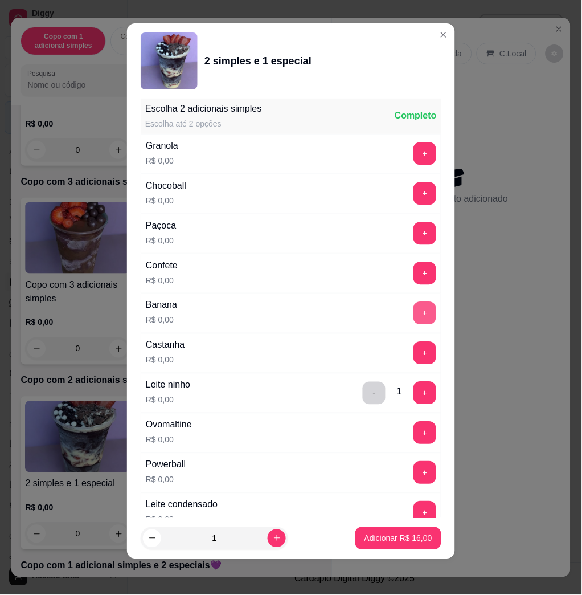
click at [414, 315] on button "+" at bounding box center [425, 313] width 23 height 23
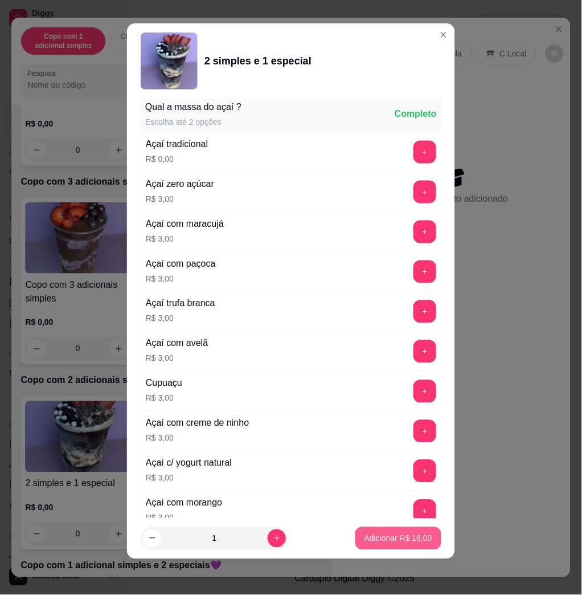
click at [380, 535] on p "Adicionar R$ 16,00" at bounding box center [399, 538] width 68 height 11
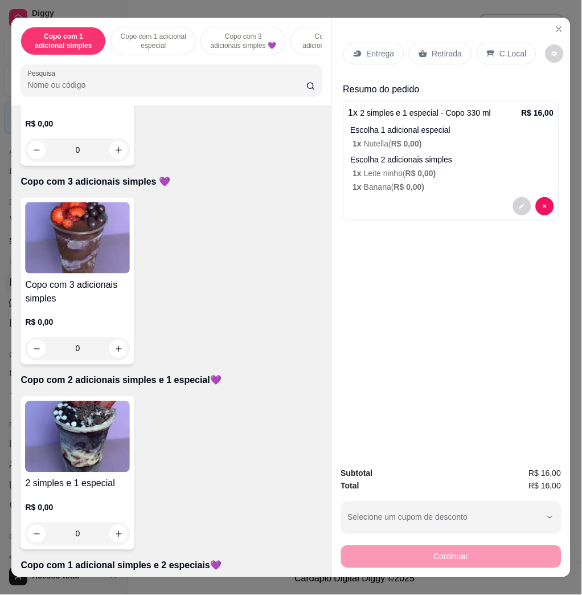
click at [368, 50] on p "Entrega" at bounding box center [381, 53] width 28 height 11
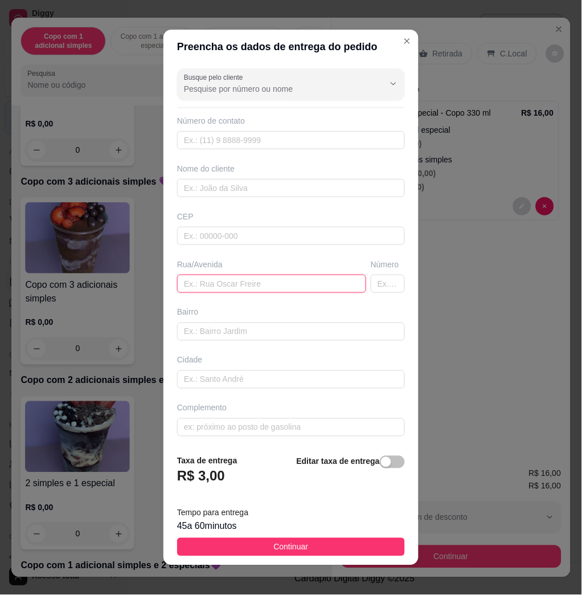
click at [260, 287] on input "text" at bounding box center [271, 284] width 189 height 18
type input "[STREET_ADDRESS]"
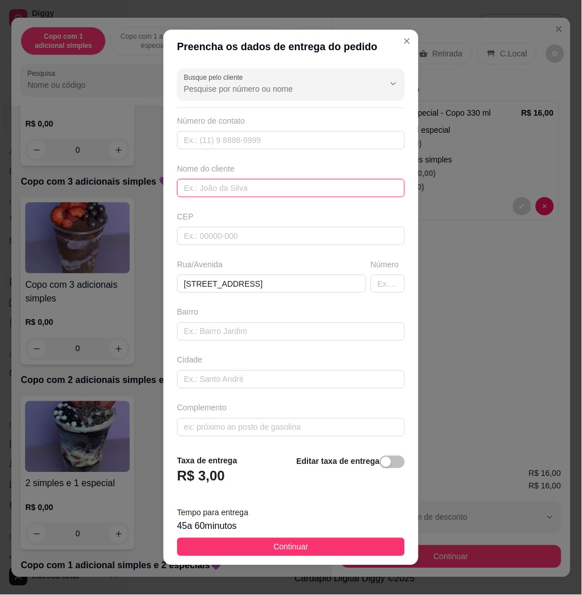
click at [265, 188] on input "text" at bounding box center [291, 188] width 228 height 18
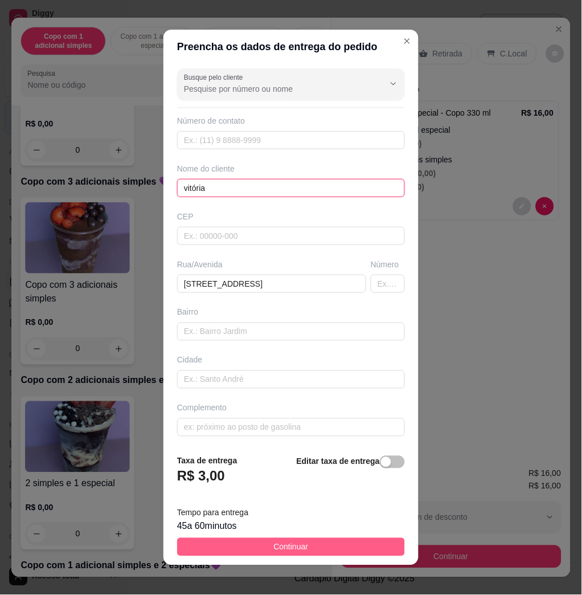
type input "vitória"
click at [333, 545] on button "Continuar" at bounding box center [291, 547] width 228 height 18
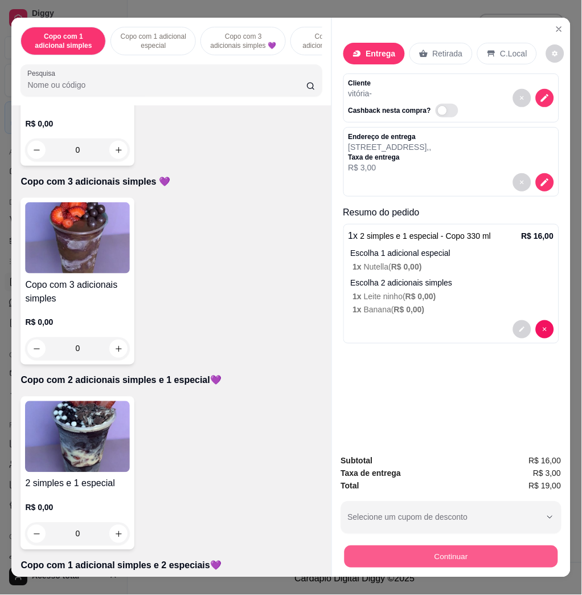
click at [507, 551] on button "Continuar" at bounding box center [451, 556] width 214 height 22
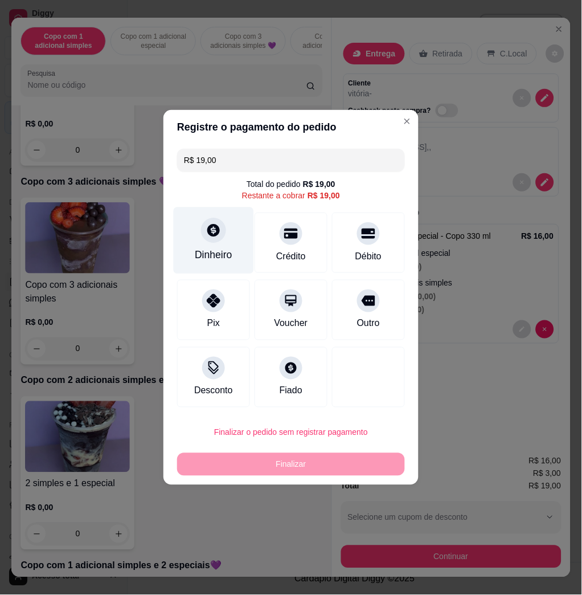
click at [217, 242] on div at bounding box center [213, 230] width 25 height 25
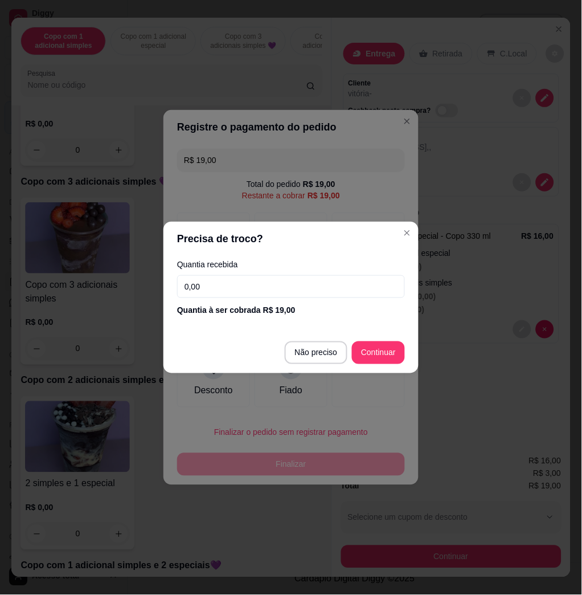
click at [247, 285] on input "0,00" at bounding box center [291, 286] width 228 height 23
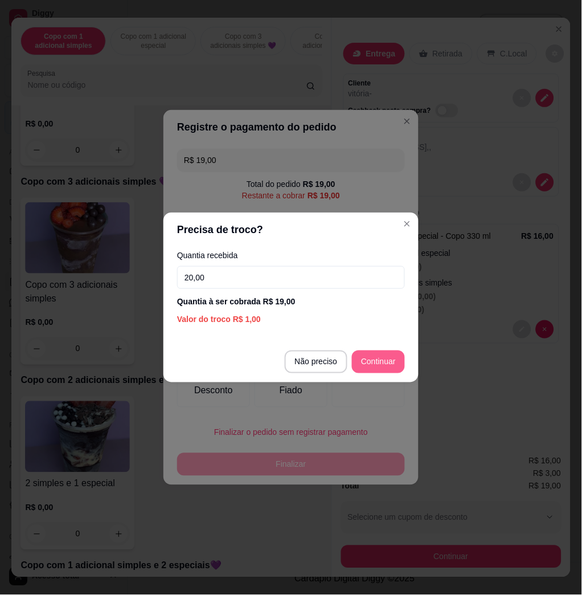
type input "20,00"
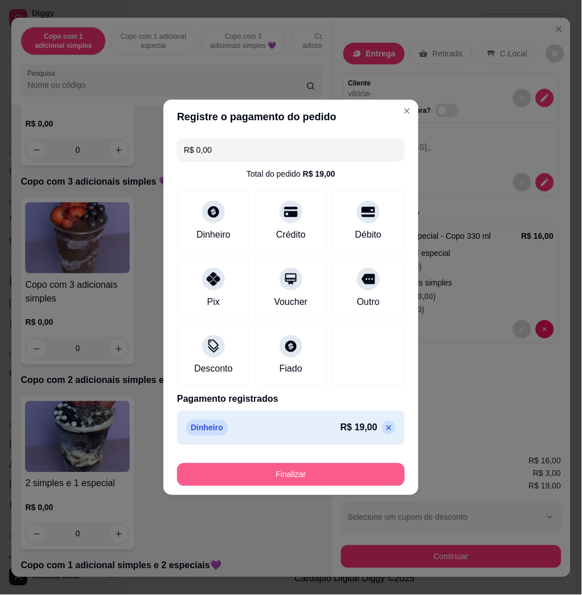
click at [333, 479] on button "Finalizar" at bounding box center [291, 474] width 228 height 23
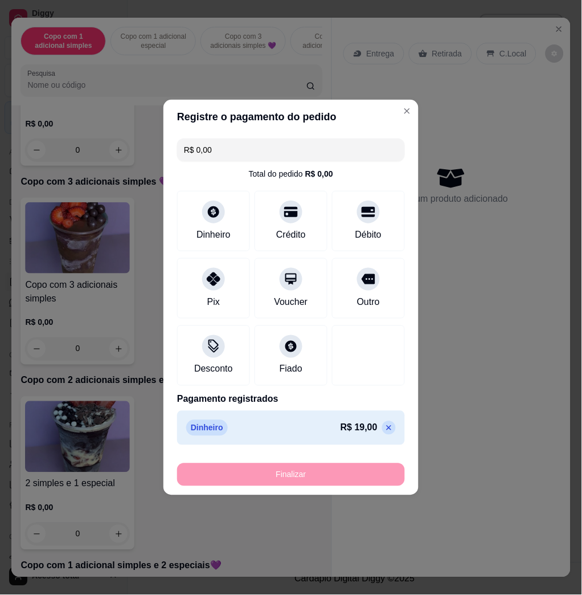
type input "-R$ 19,00"
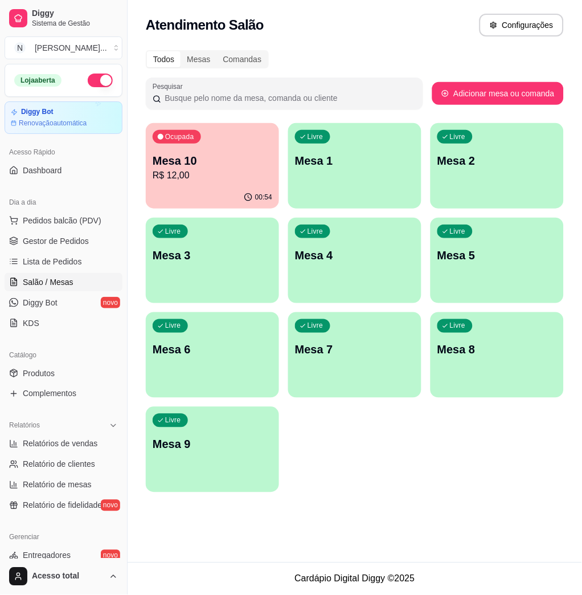
click at [360, 439] on div "Ocupada Mesa 10 R$ 12,00 00:54 Livre Mesa 1 Livre Mesa 2 Livre Mesa 3 Livre Mes…" at bounding box center [355, 307] width 418 height 369
click at [77, 222] on span "Pedidos balcão (PDV)" at bounding box center [62, 220] width 79 height 11
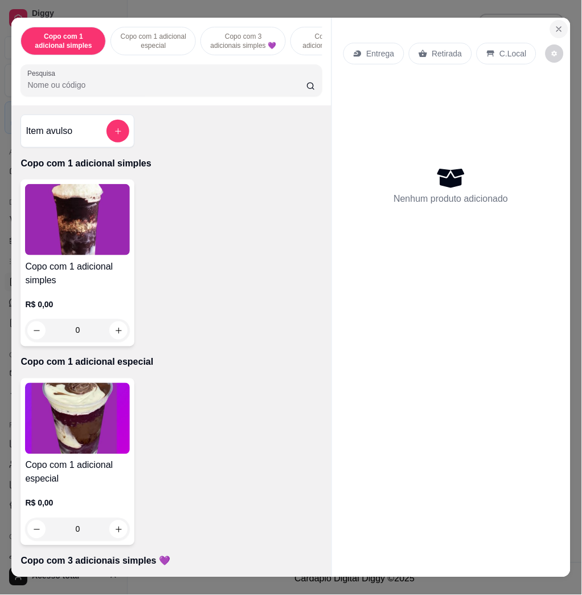
click at [555, 25] on icon "Close" at bounding box center [559, 29] width 9 height 9
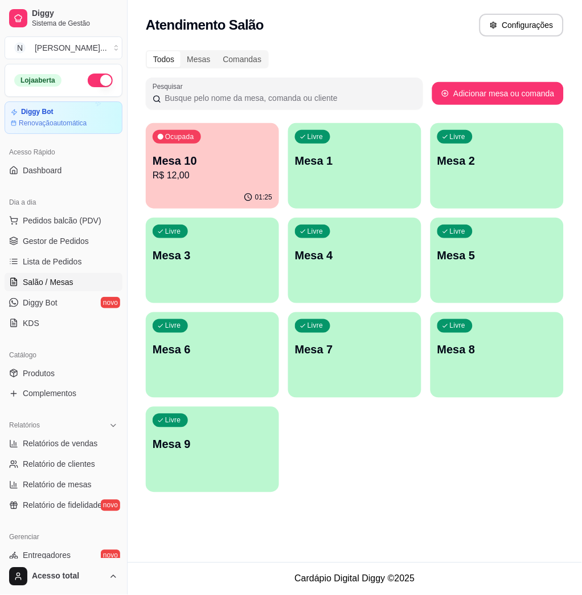
click at [326, 176] on div "Livre Mesa 1" at bounding box center [354, 159] width 133 height 72
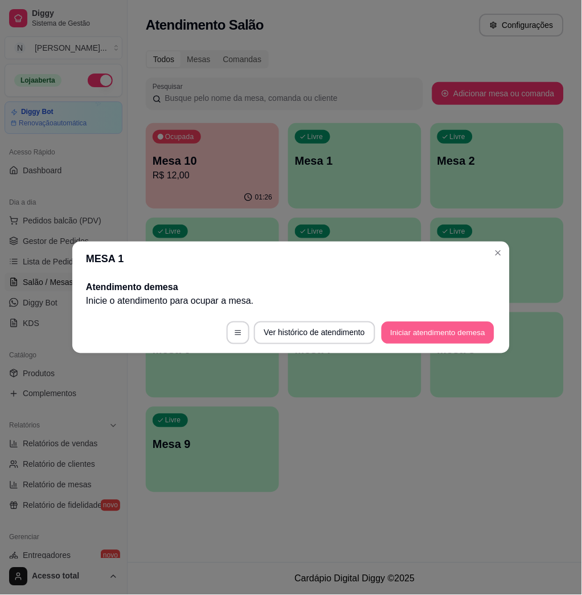
click at [427, 332] on button "Iniciar atendimento de mesa" at bounding box center [438, 333] width 113 height 22
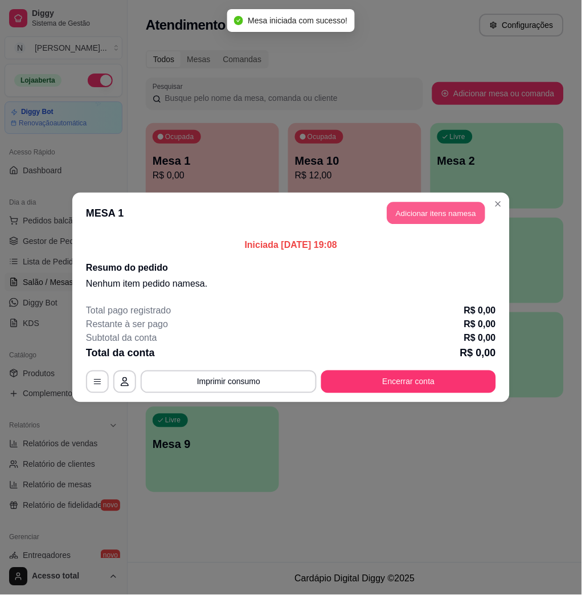
click at [429, 214] on button "Adicionar itens na mesa" at bounding box center [437, 213] width 98 height 22
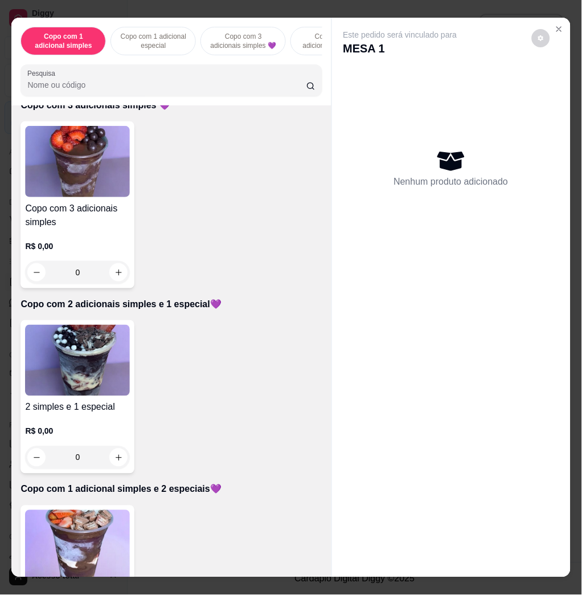
scroll to position [532, 0]
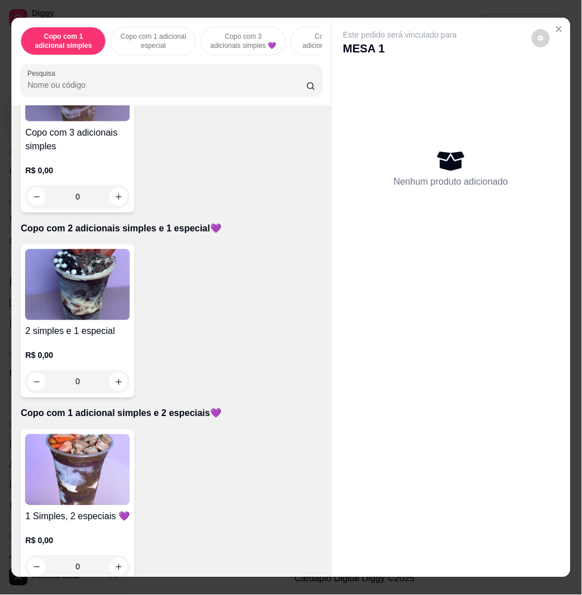
click at [90, 487] on img at bounding box center [77, 469] width 105 height 71
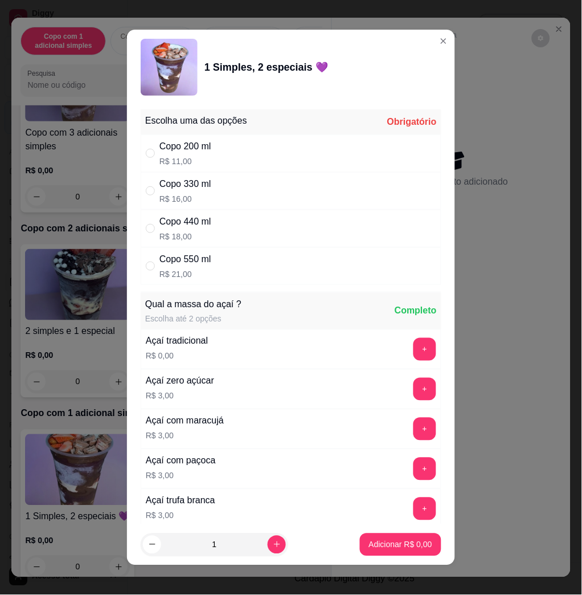
click at [321, 199] on div "Copo 330 ml R$ 16,00" at bounding box center [291, 191] width 301 height 38
radio input "true"
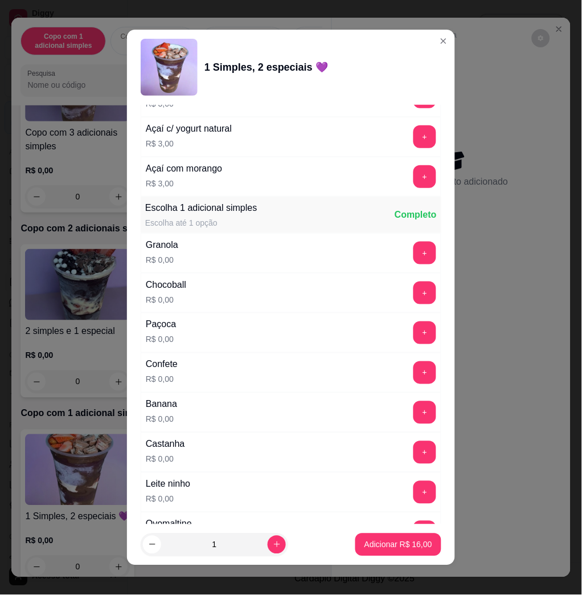
scroll to position [607, 0]
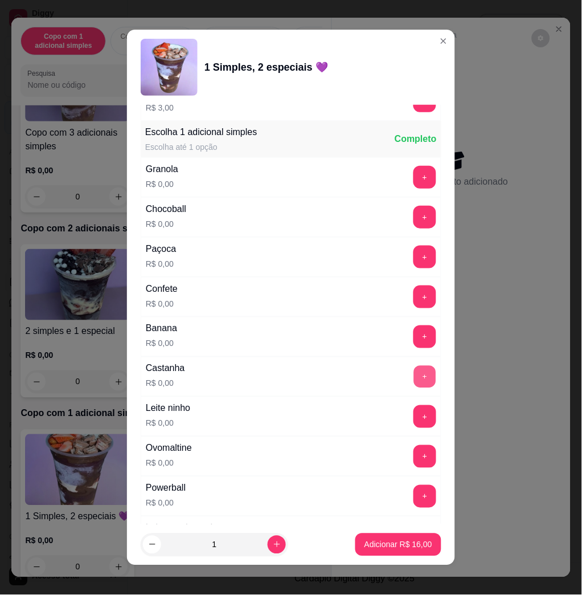
click at [414, 376] on button "+" at bounding box center [425, 377] width 22 height 22
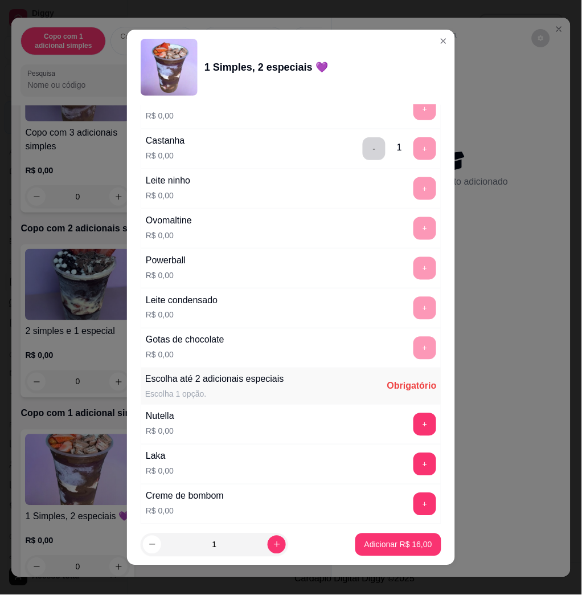
scroll to position [912, 0]
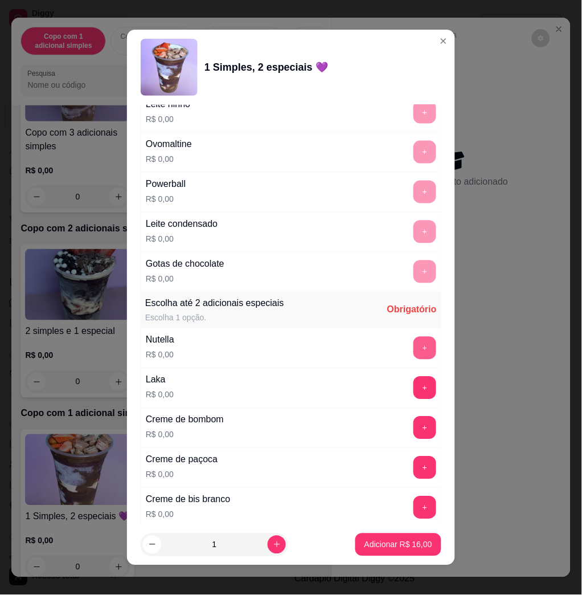
click at [414, 344] on button "+" at bounding box center [425, 348] width 23 height 23
click at [414, 384] on button "+" at bounding box center [425, 388] width 23 height 23
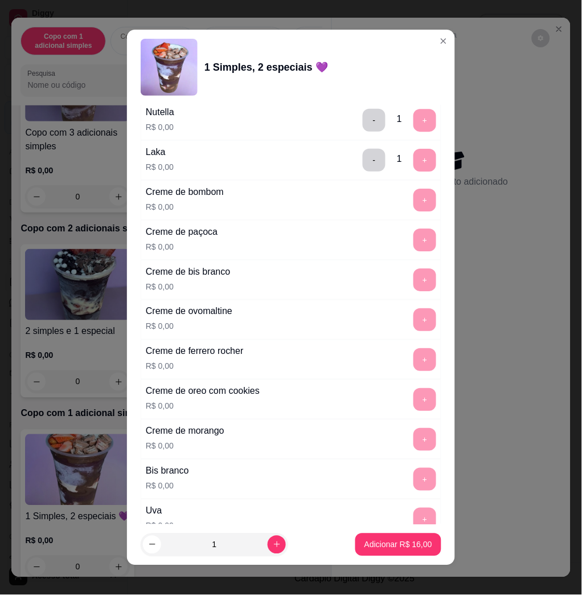
scroll to position [1368, 0]
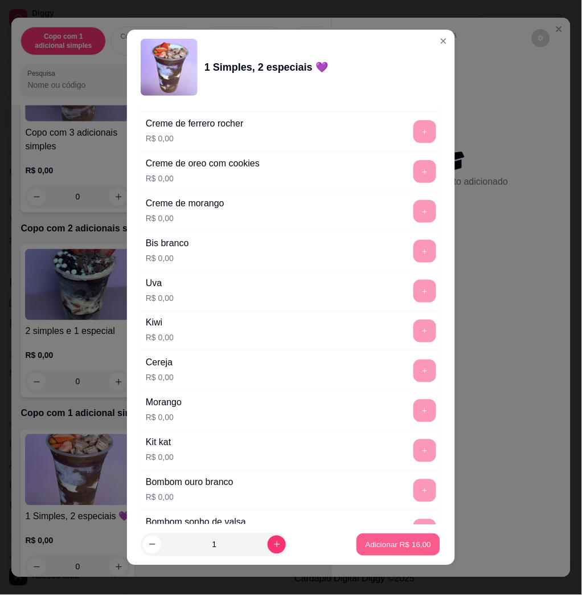
click at [377, 539] on p "Adicionar R$ 16,00" at bounding box center [399, 544] width 66 height 11
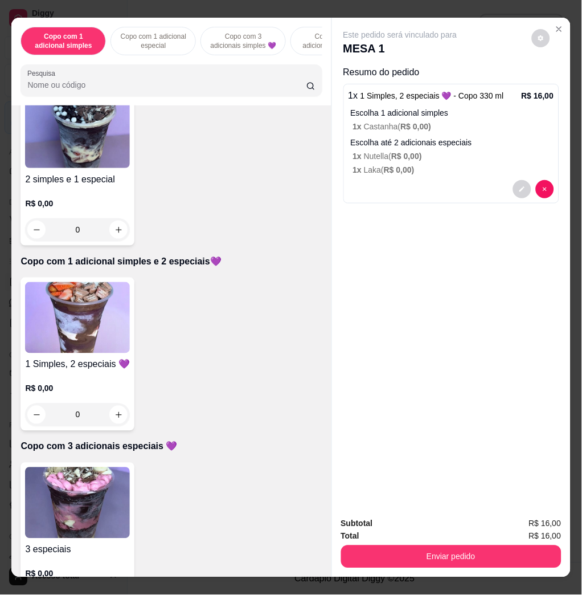
scroll to position [760, 0]
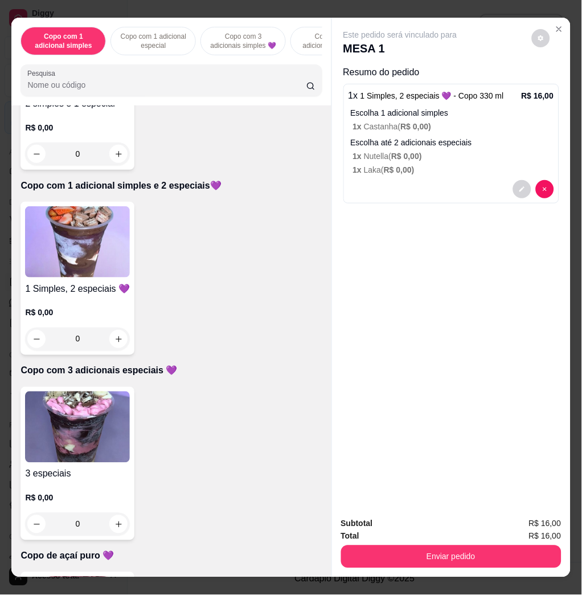
click at [80, 438] on img at bounding box center [77, 427] width 105 height 71
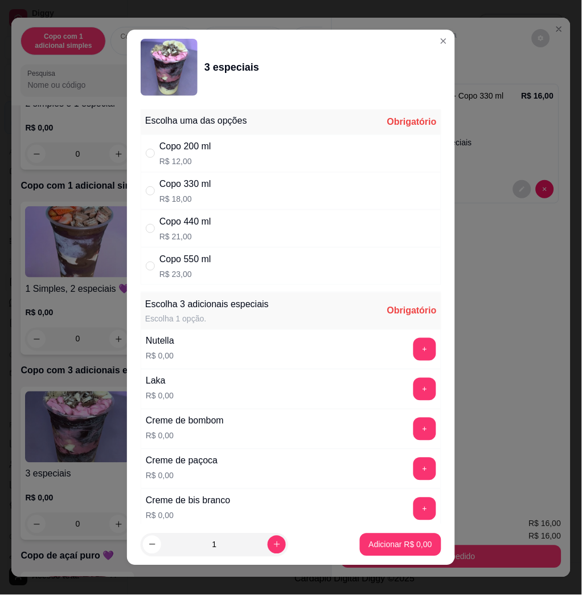
click at [210, 189] on div "Copo 330 ml R$ 18,00" at bounding box center [291, 191] width 301 height 38
radio input "true"
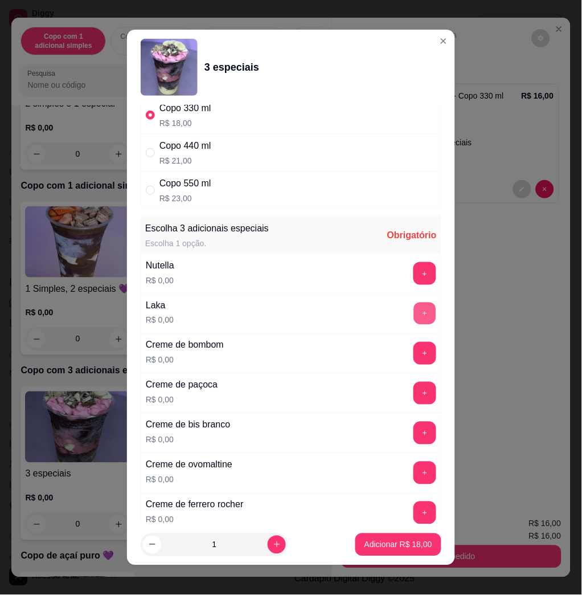
click at [414, 309] on button "+" at bounding box center [425, 314] width 22 height 22
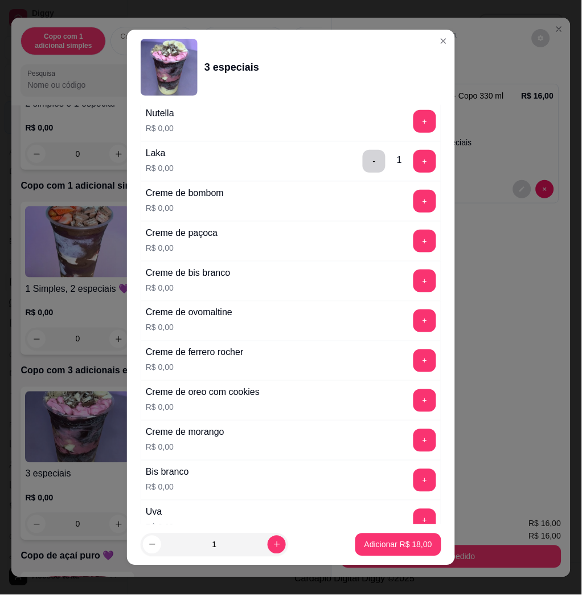
scroll to position [304, 0]
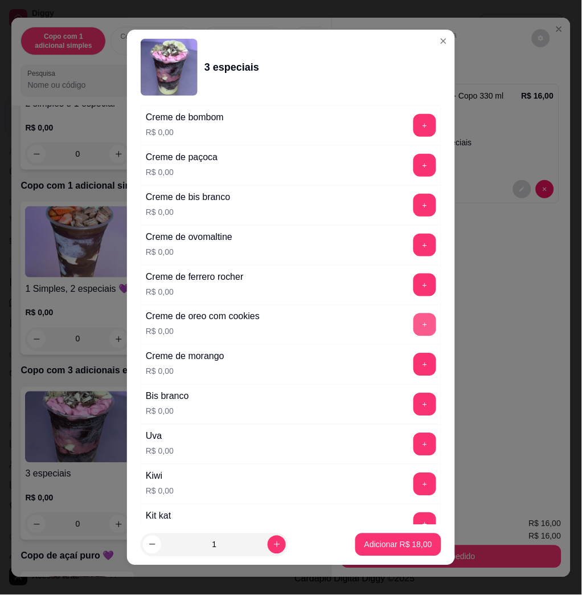
click at [414, 327] on button "+" at bounding box center [425, 324] width 23 height 23
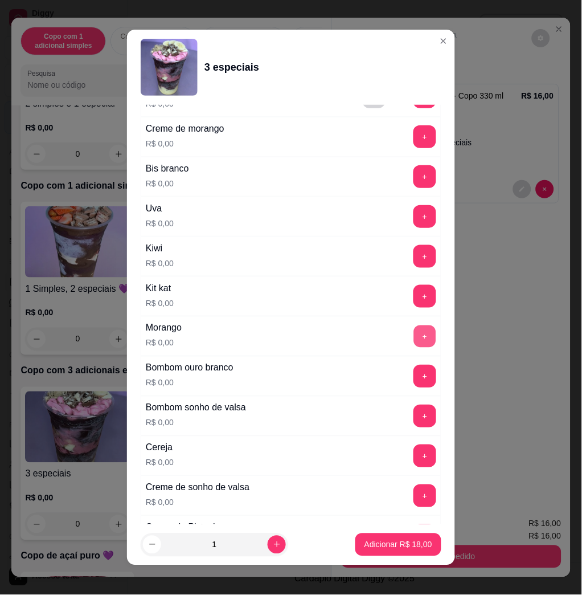
click at [414, 337] on button "+" at bounding box center [425, 336] width 22 height 22
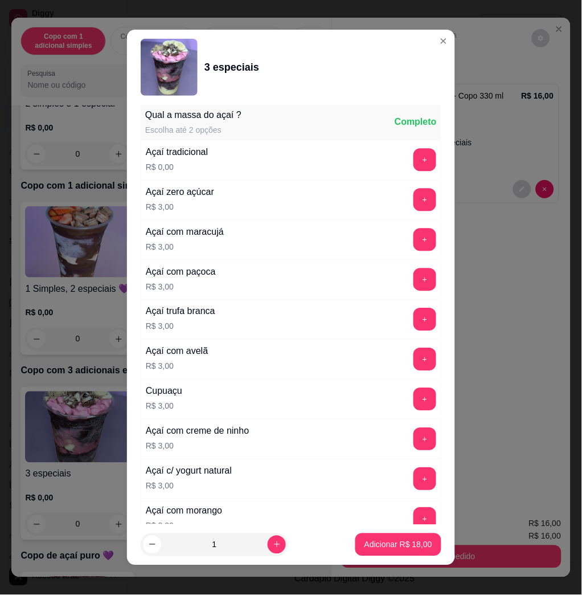
scroll to position [6, 0]
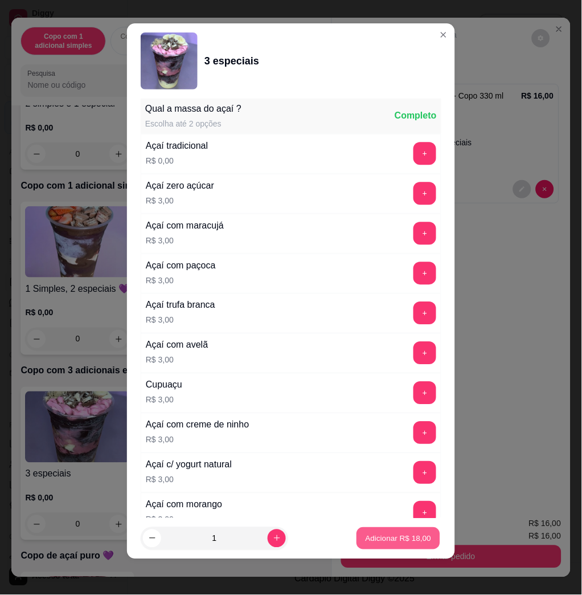
click at [381, 532] on button "Adicionar R$ 18,00" at bounding box center [399, 538] width 84 height 22
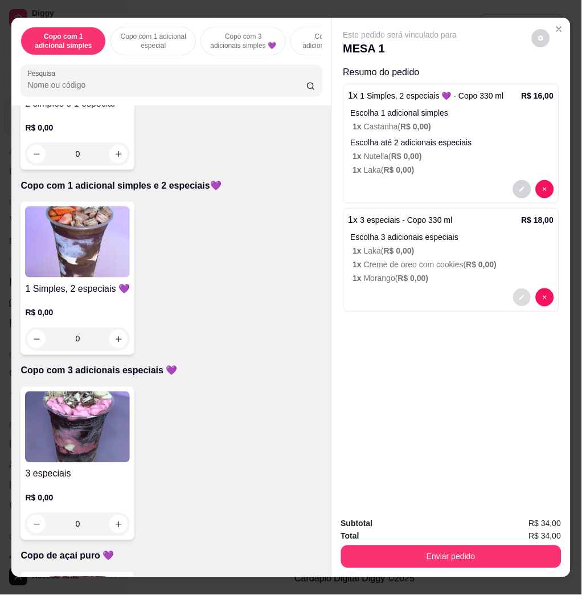
click at [513, 290] on button "decrease-product-quantity" at bounding box center [522, 298] width 18 height 18
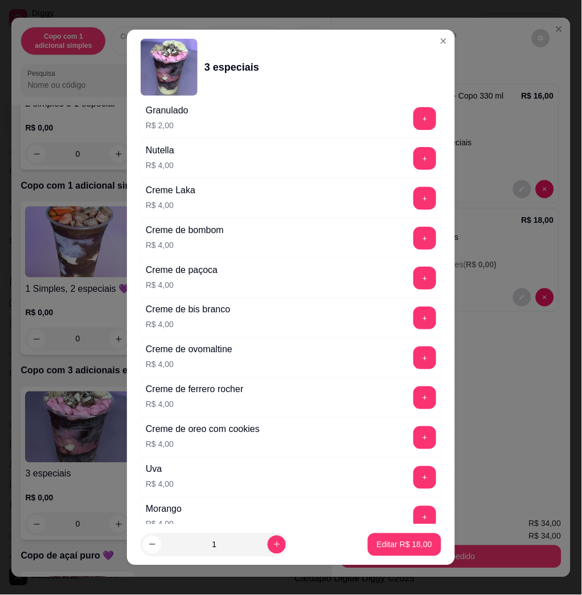
scroll to position [2322, 0]
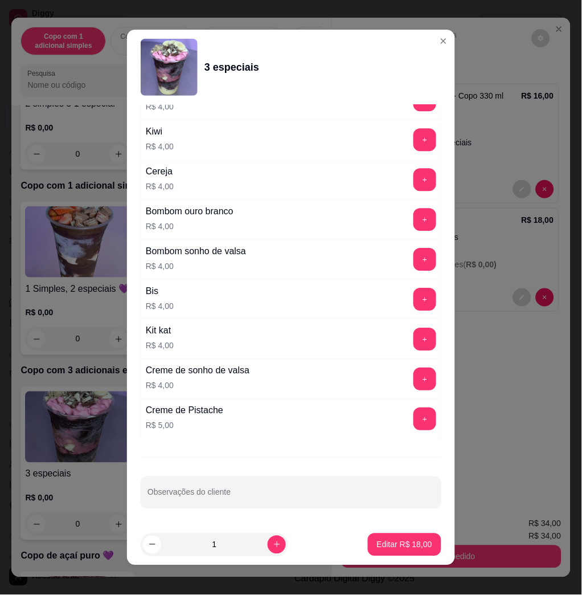
click at [242, 492] on input "Observações do cliente" at bounding box center [291, 496] width 287 height 11
type input "COMER PAM"
click at [398, 535] on button "Editar R$ 18,00" at bounding box center [404, 544] width 71 height 22
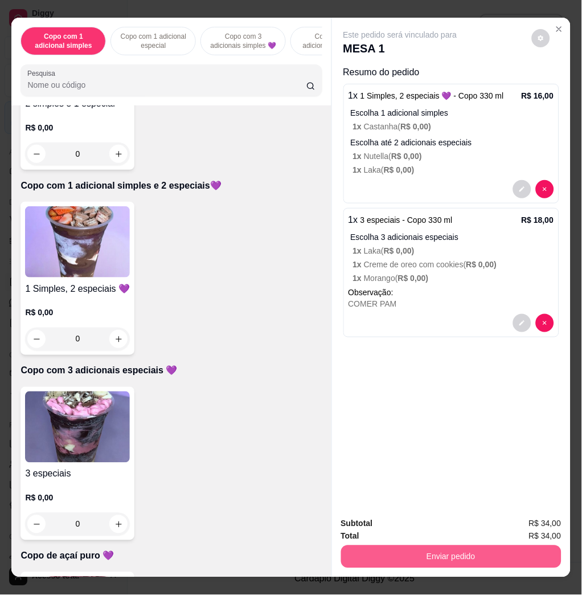
click at [393, 556] on button "Enviar pedido" at bounding box center [451, 556] width 221 height 23
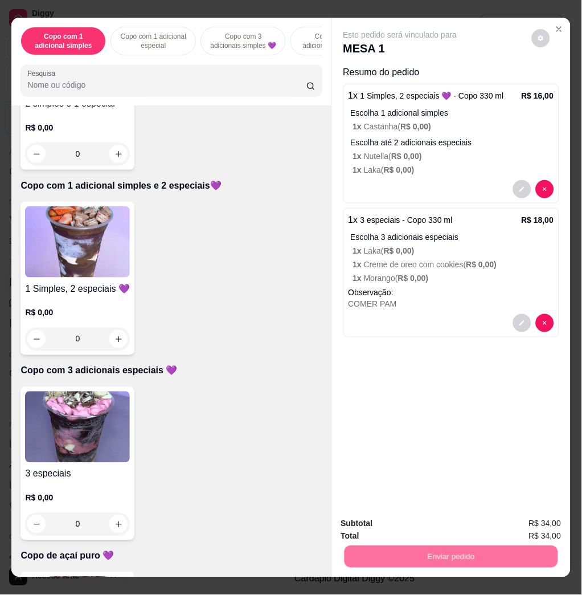
click at [380, 526] on button "Não registrar e enviar pedido" at bounding box center [412, 523] width 119 height 22
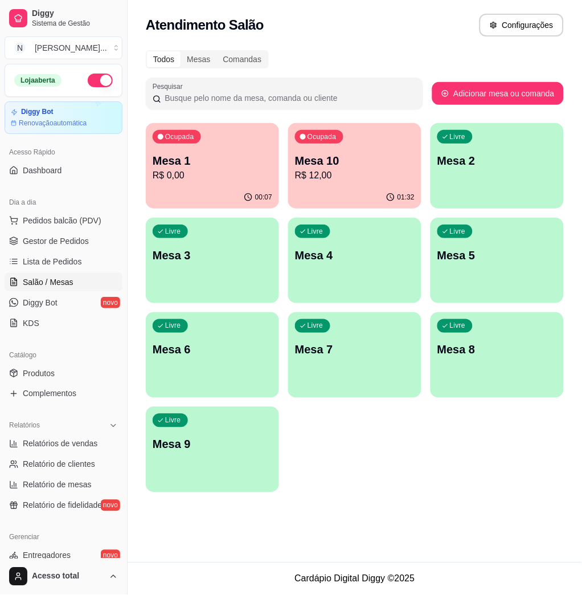
click at [363, 474] on div "Ocupada Mesa 1 R$ 0,00 00:07 Ocupada Mesa 10 R$ 12,00 01:32 Livre Mesa 2 Livre …" at bounding box center [355, 307] width 418 height 369
click at [358, 486] on div "Ocupada Mesa 1 R$ 34,00 00:08 Ocupada Mesa 10 R$ 12,00 01:33 Livre Mesa 2 Livre…" at bounding box center [355, 307] width 418 height 369
click at [240, 196] on div "00:08" at bounding box center [212, 197] width 129 height 22
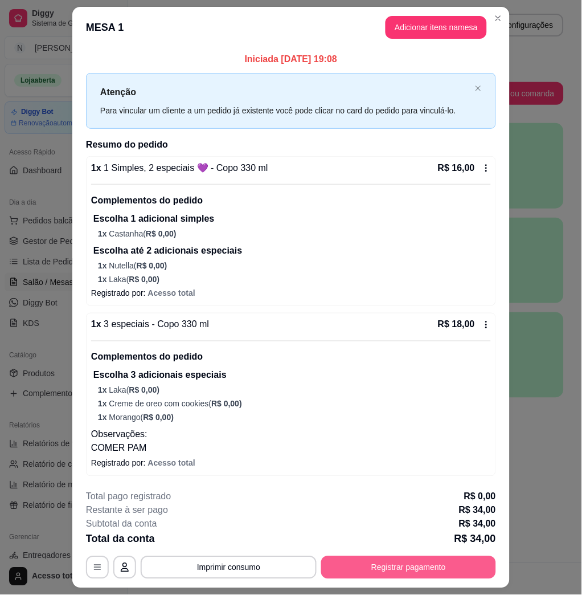
click at [415, 568] on button "Registrar pagamento" at bounding box center [408, 567] width 175 height 23
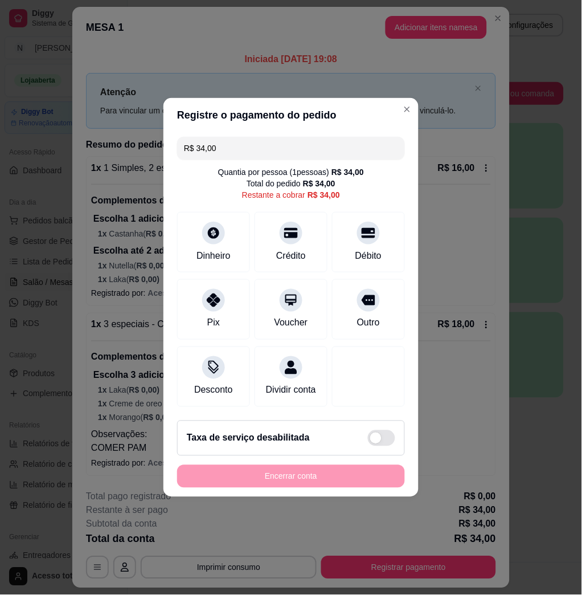
click at [239, 140] on input "R$ 34,00" at bounding box center [291, 148] width 214 height 23
click at [223, 224] on div at bounding box center [213, 229] width 25 height 25
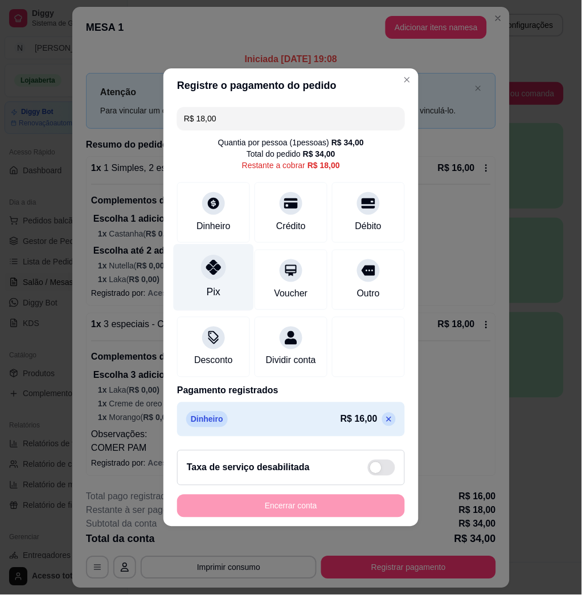
click at [212, 270] on div at bounding box center [213, 267] width 25 height 25
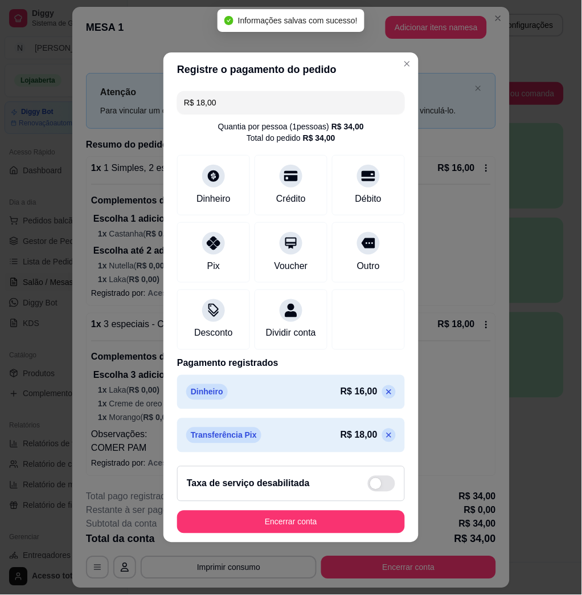
type input "R$ 0,00"
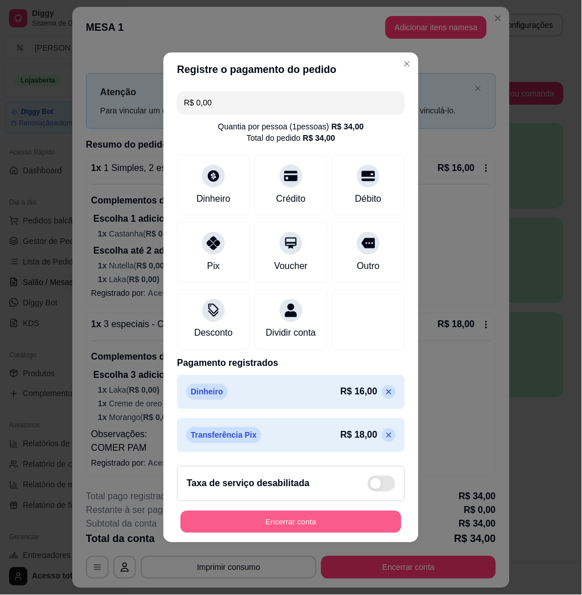
click at [287, 528] on button "Encerrar conta" at bounding box center [291, 522] width 221 height 22
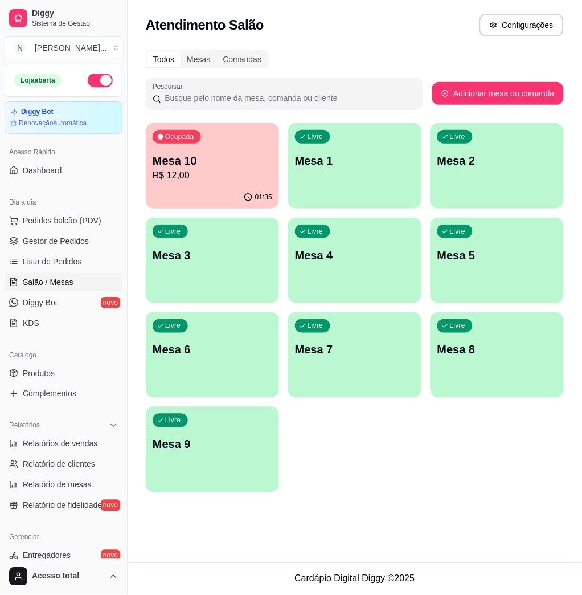
click at [325, 173] on div "Livre Mesa 1" at bounding box center [354, 159] width 133 height 72
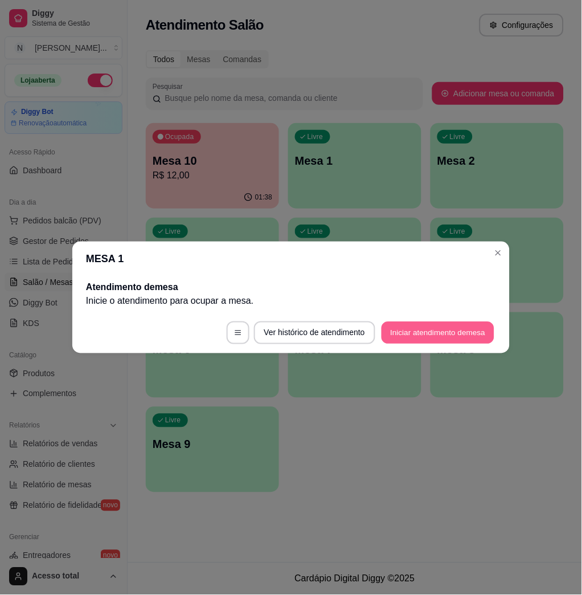
click at [425, 331] on button "Iniciar atendimento de mesa" at bounding box center [438, 333] width 113 height 22
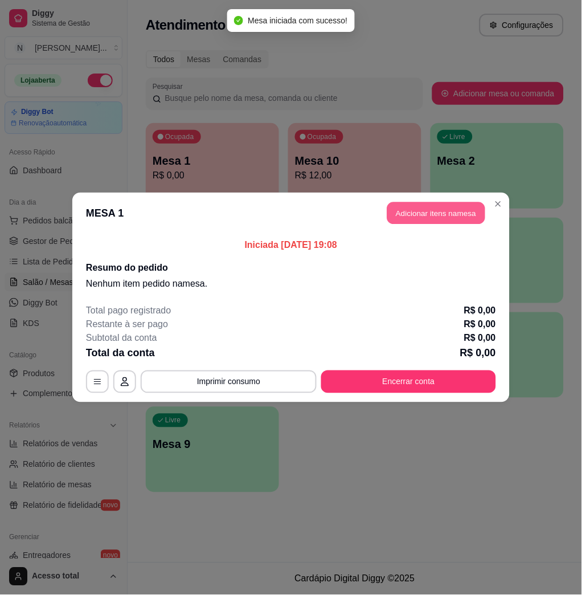
click at [409, 214] on button "Adicionar itens na mesa" at bounding box center [437, 213] width 98 height 22
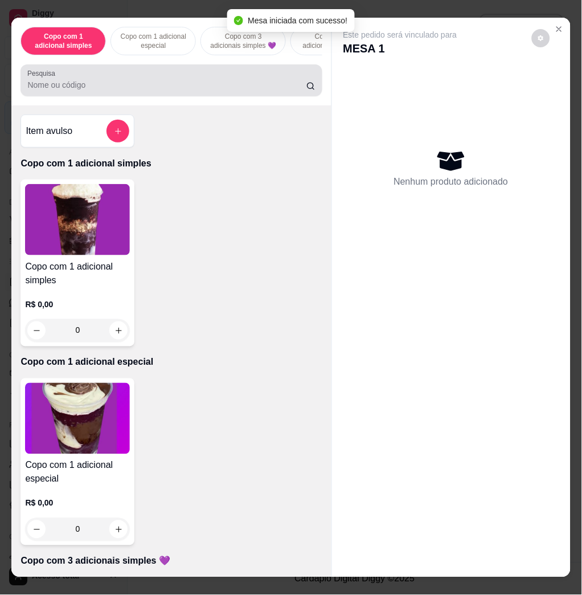
click at [186, 89] on input "Pesquisa" at bounding box center [166, 84] width 279 height 11
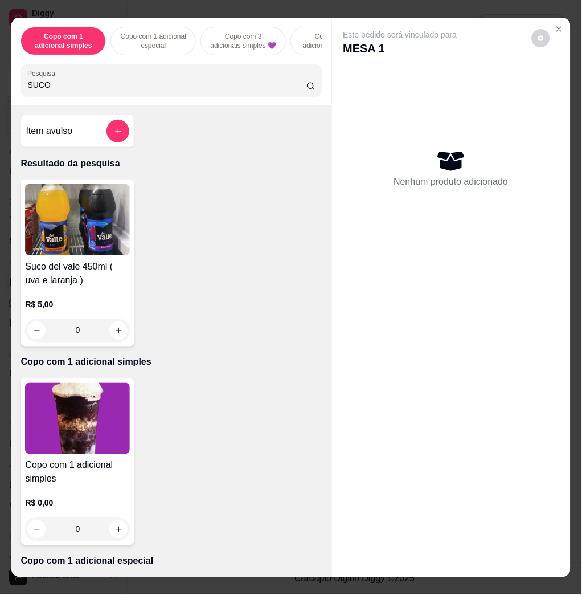
type input "SUCO"
click at [120, 327] on div "0" at bounding box center [77, 330] width 100 height 23
click at [120, 335] on button "increase-product-quantity" at bounding box center [118, 330] width 18 height 18
type input "1"
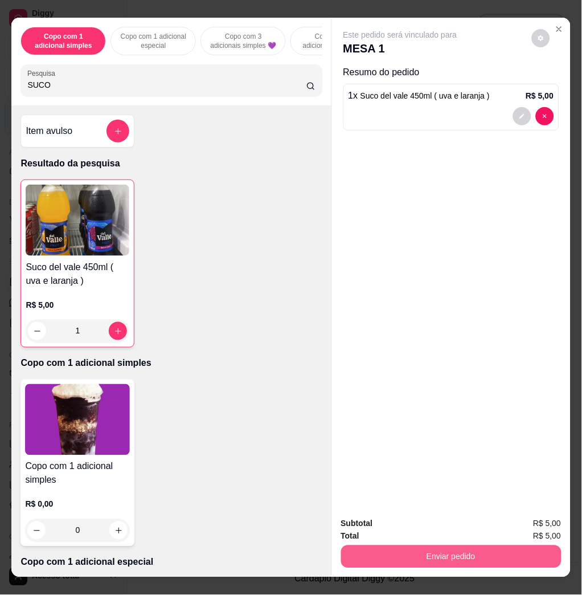
click at [442, 545] on button "Enviar pedido" at bounding box center [451, 556] width 221 height 23
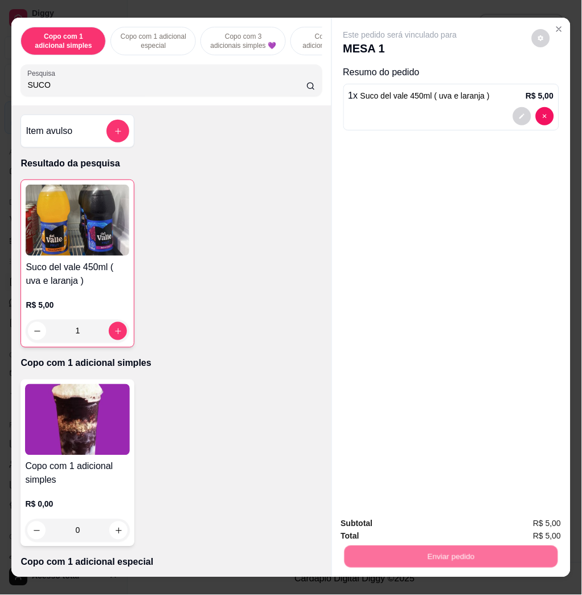
click at [418, 523] on button "Não registrar e enviar pedido" at bounding box center [412, 523] width 119 height 22
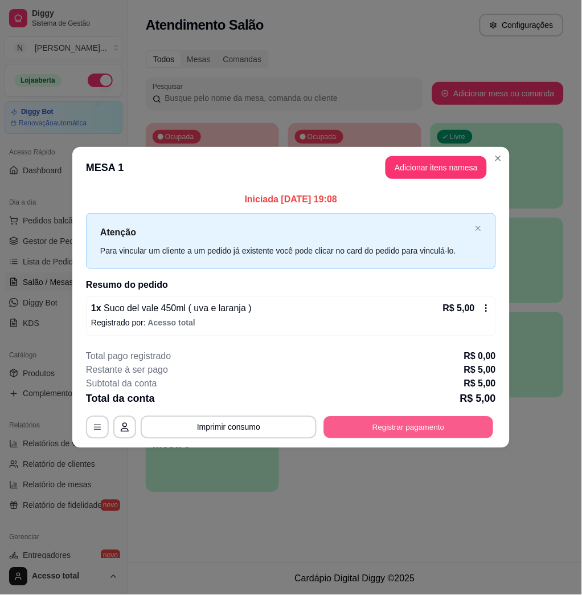
click at [417, 429] on button "Registrar pagamento" at bounding box center [409, 427] width 170 height 22
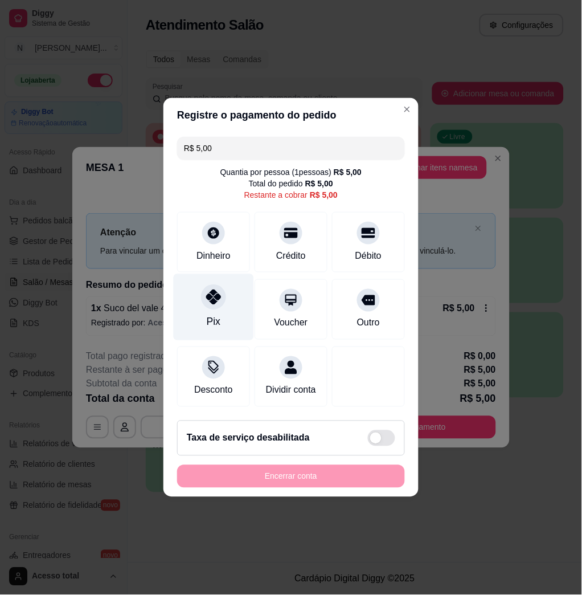
click at [210, 303] on div "Pix" at bounding box center [214, 307] width 80 height 67
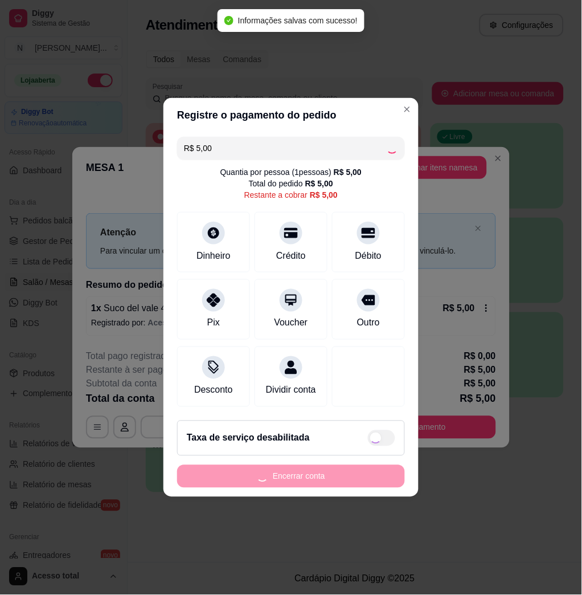
type input "R$ 0,00"
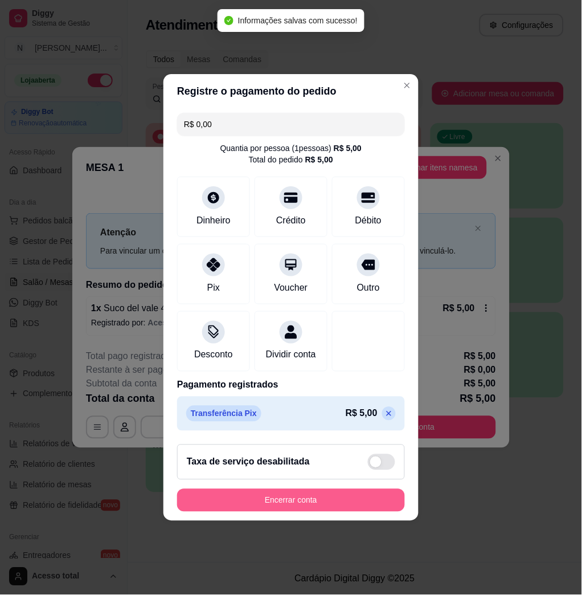
click at [296, 507] on button "Encerrar conta" at bounding box center [291, 500] width 228 height 23
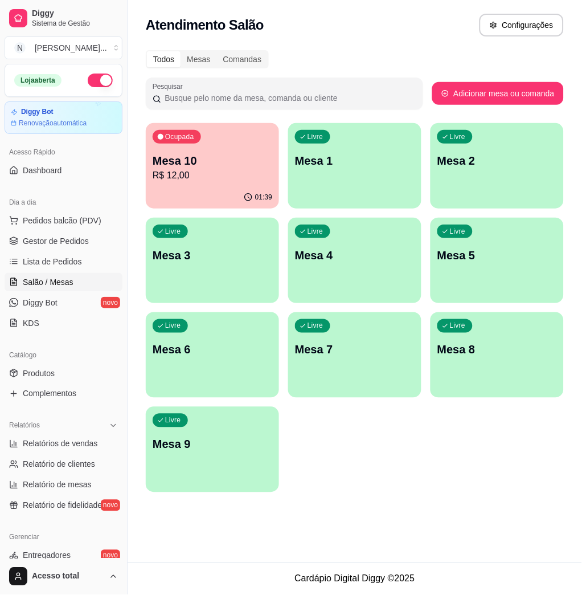
click at [199, 154] on p "Mesa 10" at bounding box center [213, 161] width 120 height 16
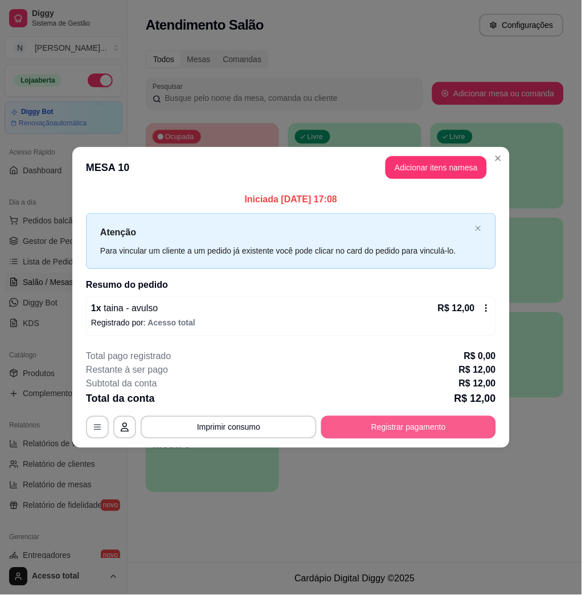
click at [400, 429] on button "Registrar pagamento" at bounding box center [408, 427] width 175 height 23
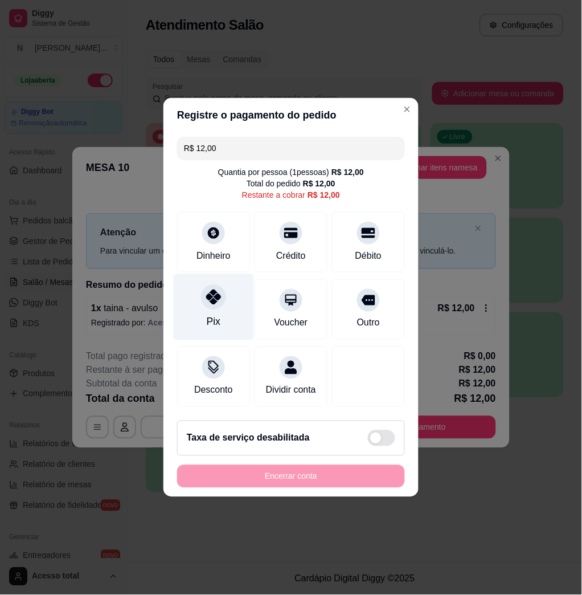
click at [223, 297] on div "Pix" at bounding box center [214, 307] width 80 height 67
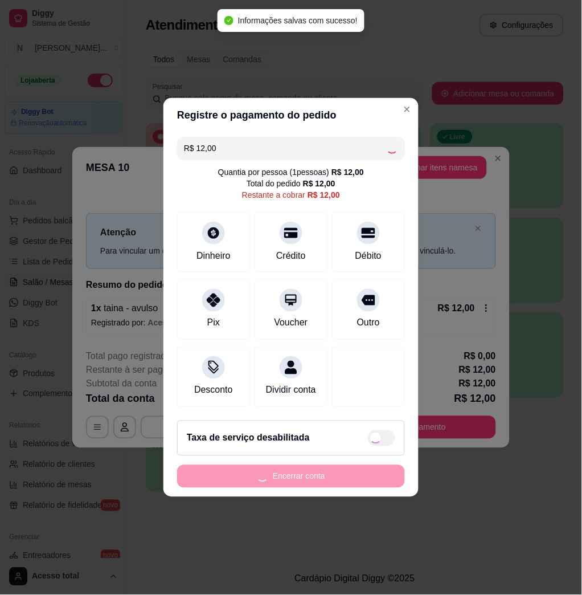
type input "R$ 0,00"
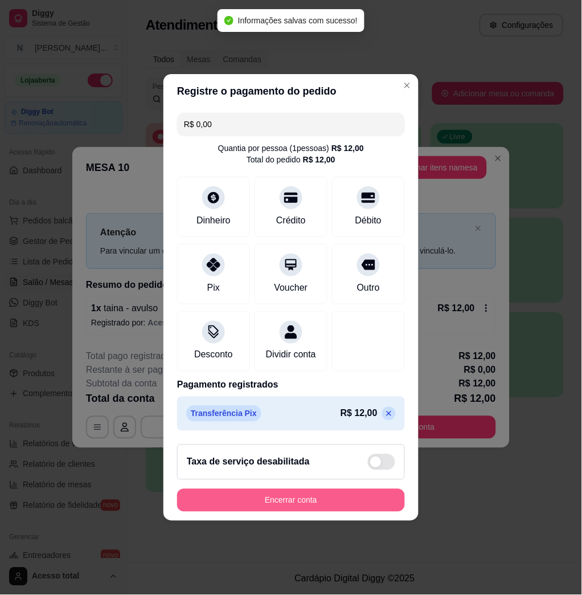
click at [288, 504] on button "Encerrar conta" at bounding box center [291, 500] width 228 height 23
